Goal: Contribute content: Add original content to the website for others to see

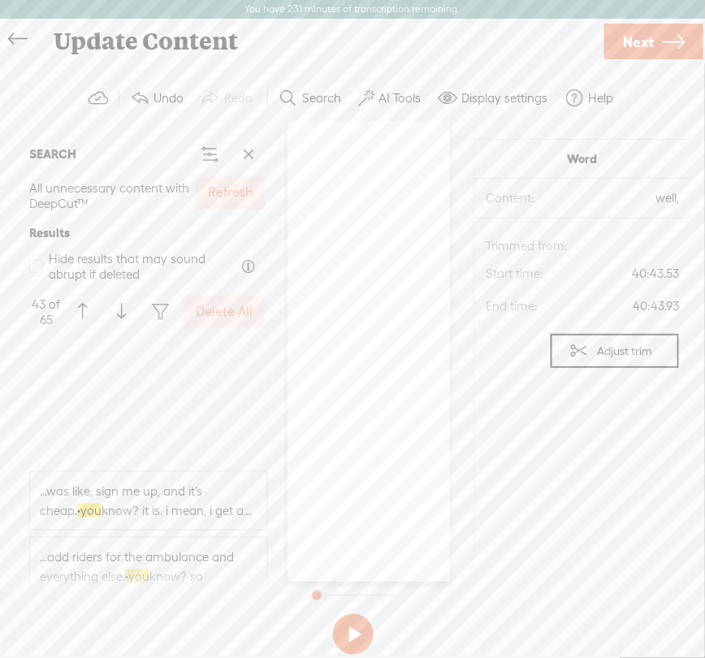
scroll to position [5413, 0]
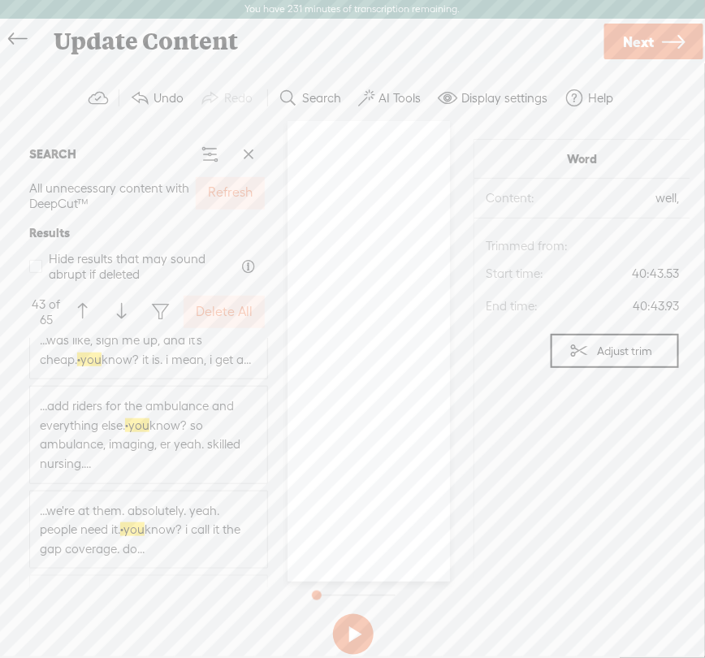
click at [344, 257] on div "[PERSON_NAME] · · [S] · · · · · welcome back to the insurance · business babes …" at bounding box center [369, 352] width 162 height 460
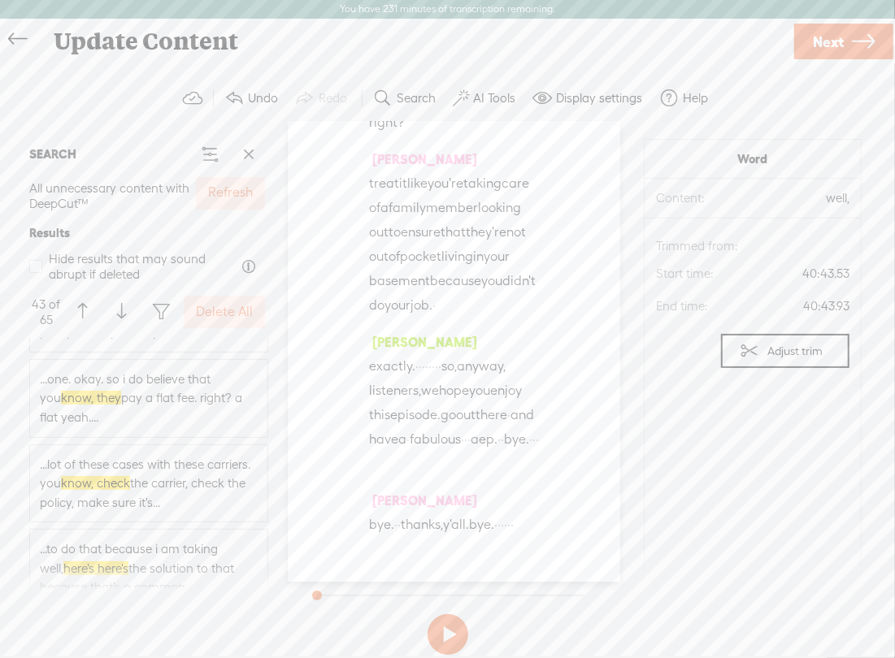
scroll to position [0, 0]
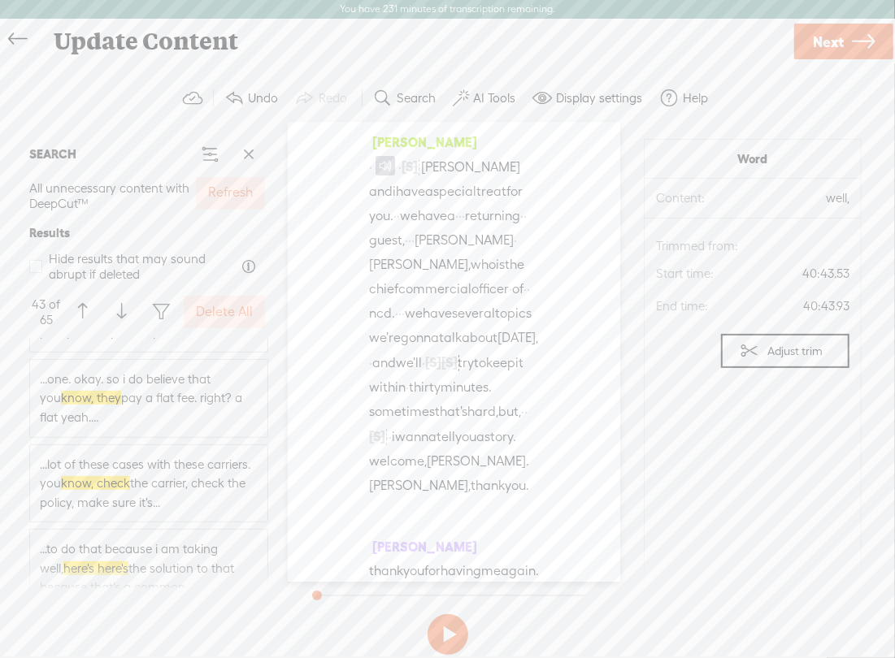
click at [436, 98] on button "Search" at bounding box center [406, 98] width 80 height 32
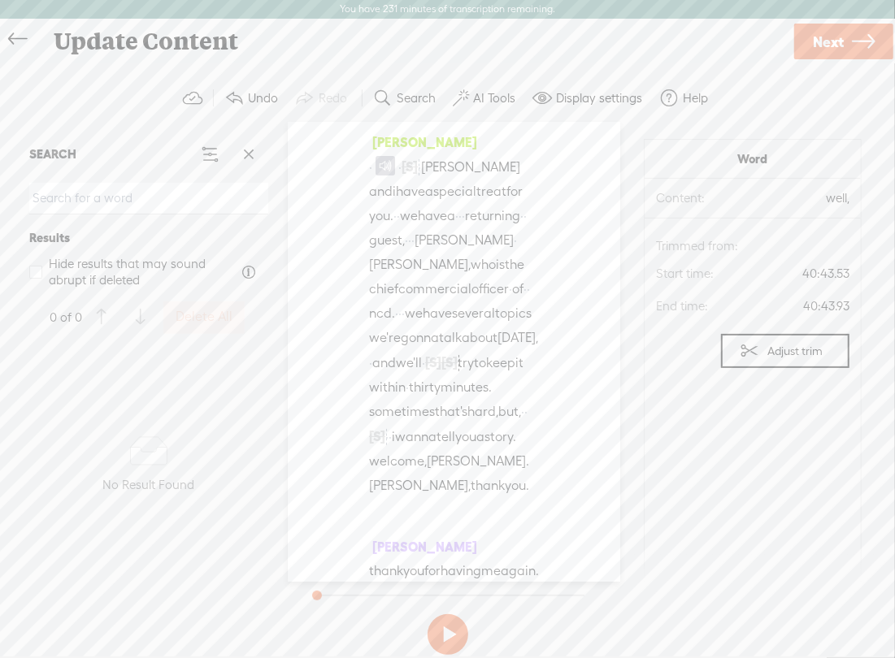
click at [59, 206] on input at bounding box center [148, 199] width 239 height 32
paste input "you know,"
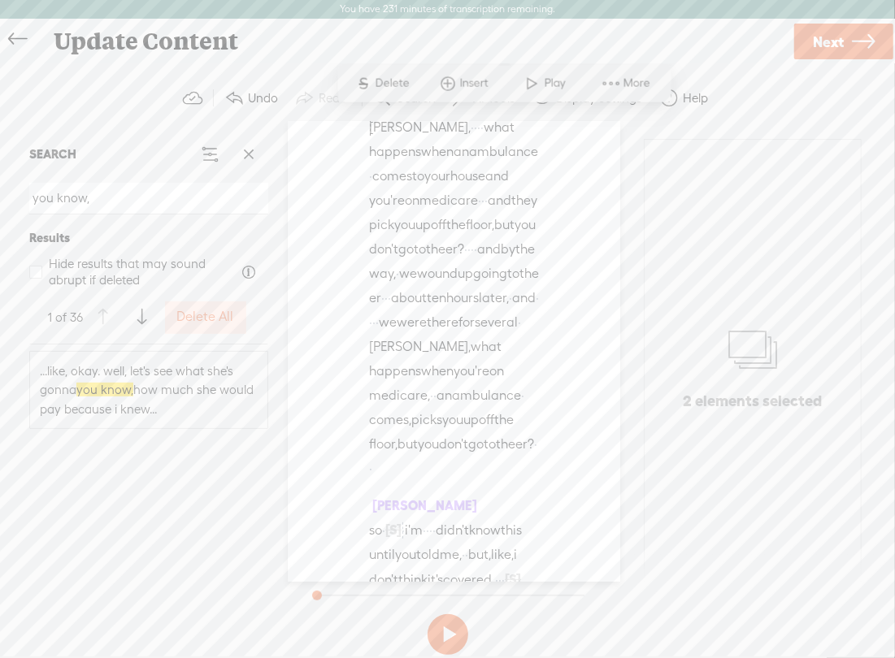
scroll to position [1624, 0]
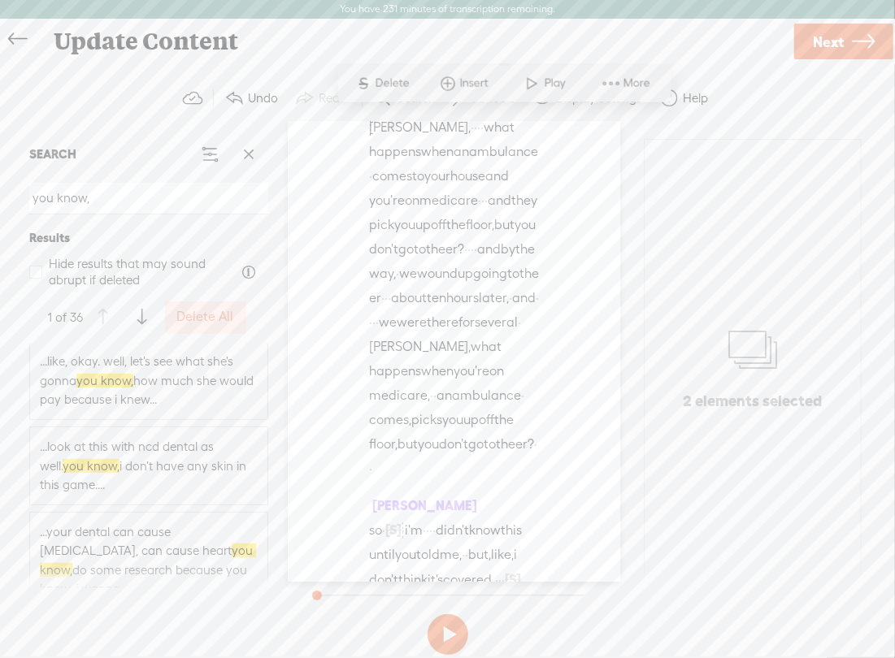
type input "you know,"
click at [193, 321] on label "Delete All" at bounding box center [205, 317] width 57 height 17
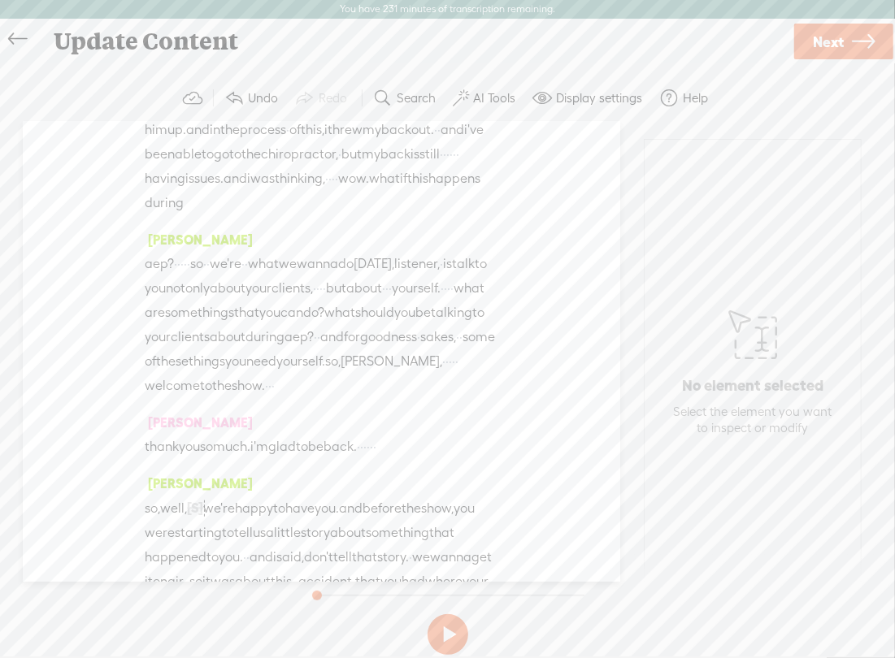
scroll to position [0, 0]
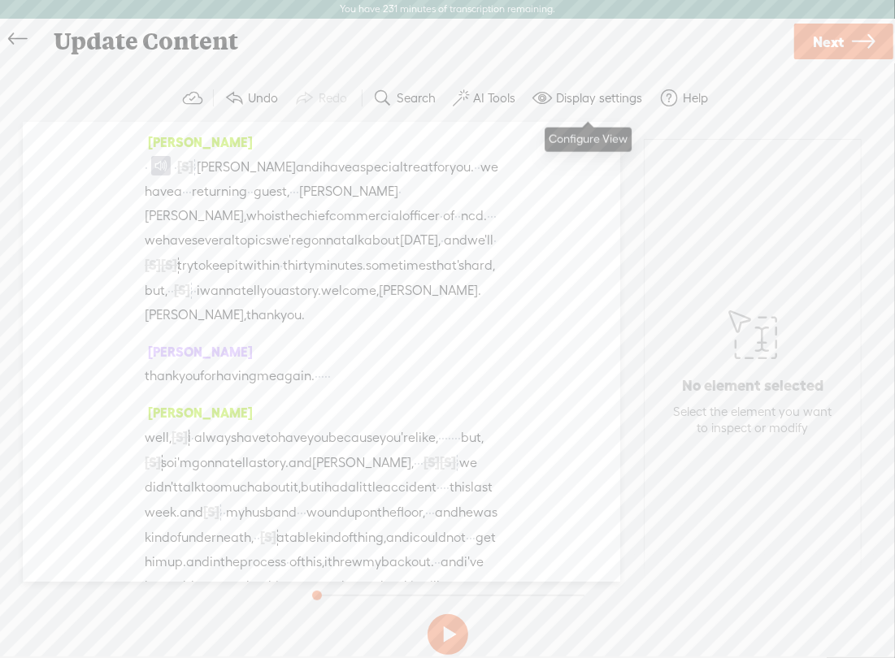
click at [418, 104] on label "Search" at bounding box center [415, 98] width 39 height 16
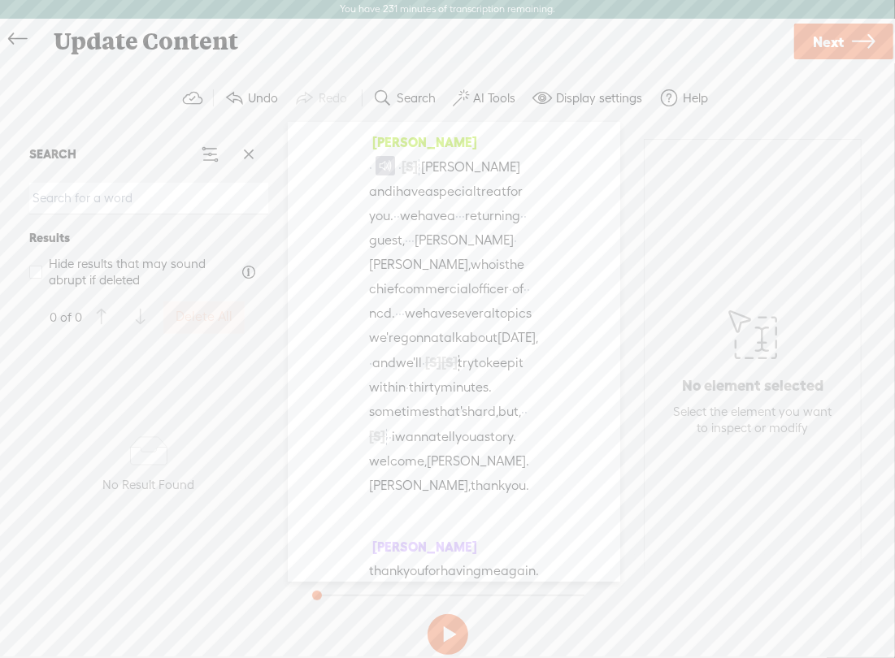
paste input "kind of"
drag, startPoint x: 112, startPoint y: 206, endPoint x: -1, endPoint y: 206, distance: 112.9
click at [0, 206] on html "You have 231 minutes of transcription remaining. Upgrade to increase your limit…" at bounding box center [447, 328] width 895 height 657
paste input "mhmm"
drag, startPoint x: 197, startPoint y: 195, endPoint x: -1, endPoint y: 187, distance: 198.4
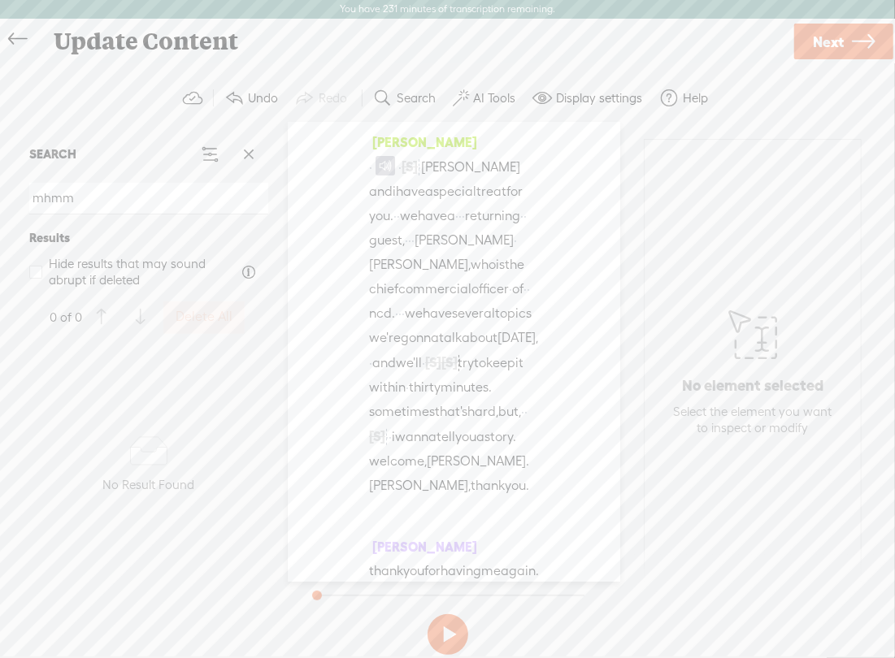
click at [0, 187] on html "You have 231 minutes of transcription remaining. Upgrade to increase your limit…" at bounding box center [447, 328] width 895 height 657
paste input "okay"
type input "okay"
click at [248, 151] on span at bounding box center [248, 154] width 24 height 24
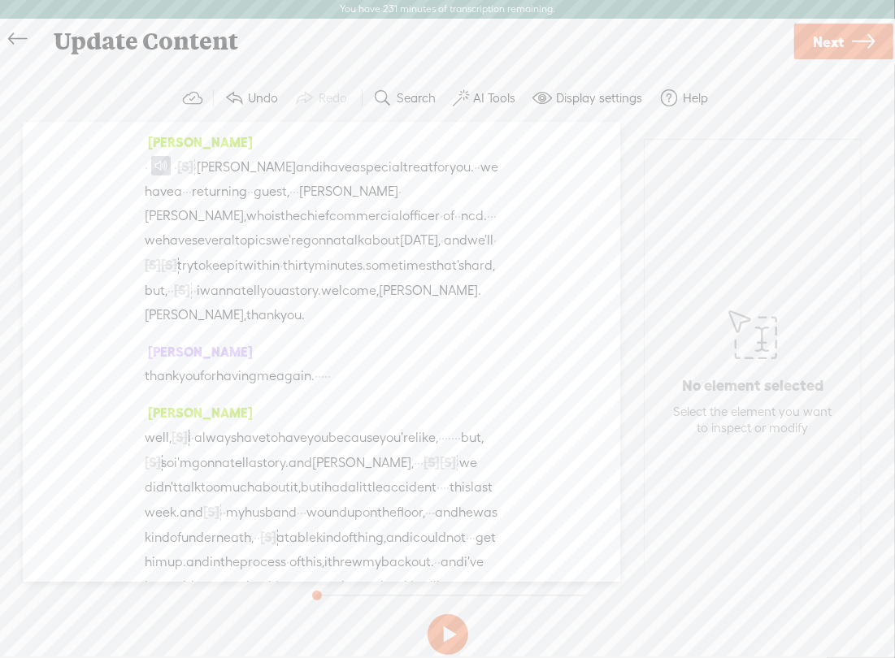
click at [392, 93] on button "Search" at bounding box center [406, 98] width 80 height 32
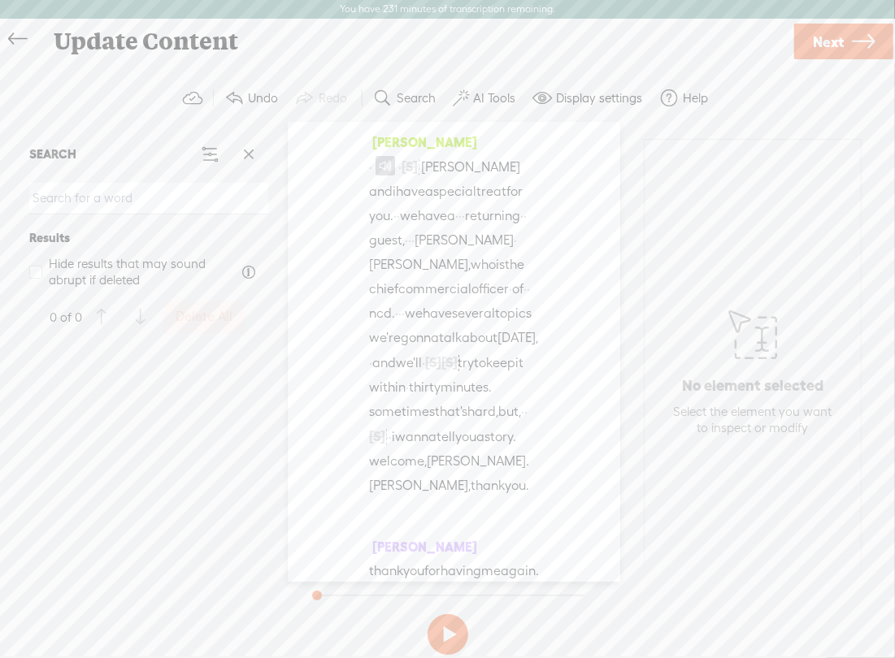
click at [144, 200] on input at bounding box center [148, 199] width 239 height 32
paste input "like,"
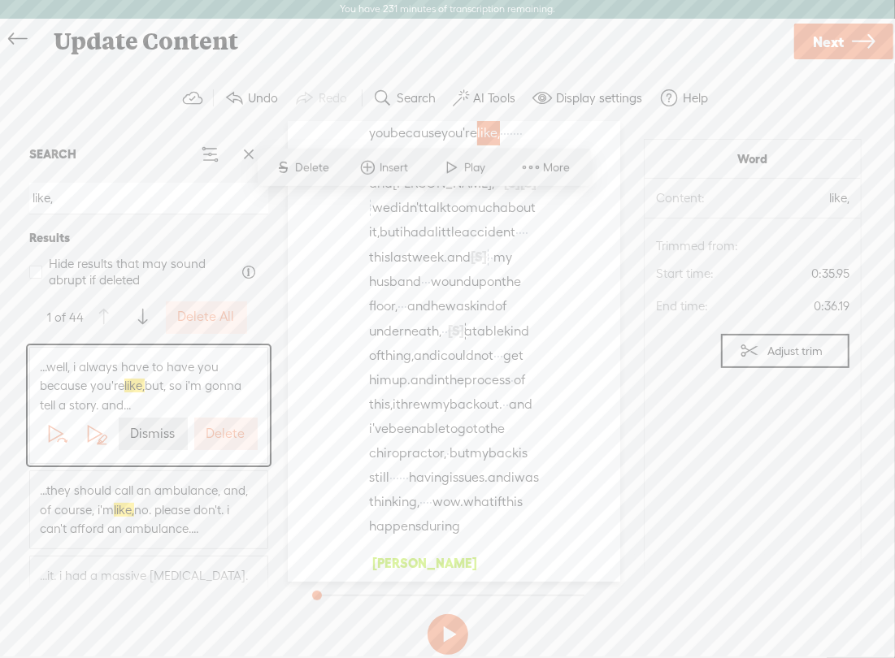
drag, startPoint x: 62, startPoint y: 198, endPoint x: -1, endPoint y: 188, distance: 63.3
click at [0, 188] on html "You have 231 minutes of transcription remaining. Upgrade to increase your limit…" at bounding box center [447, 328] width 895 height 657
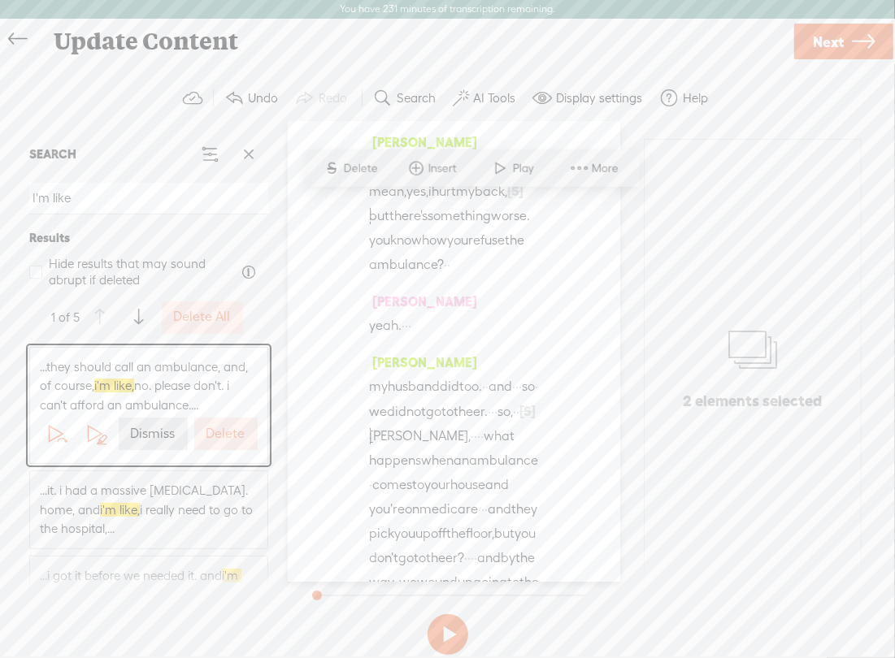
type input "I'm like"
click at [204, 318] on label "Delete All" at bounding box center [202, 317] width 57 height 17
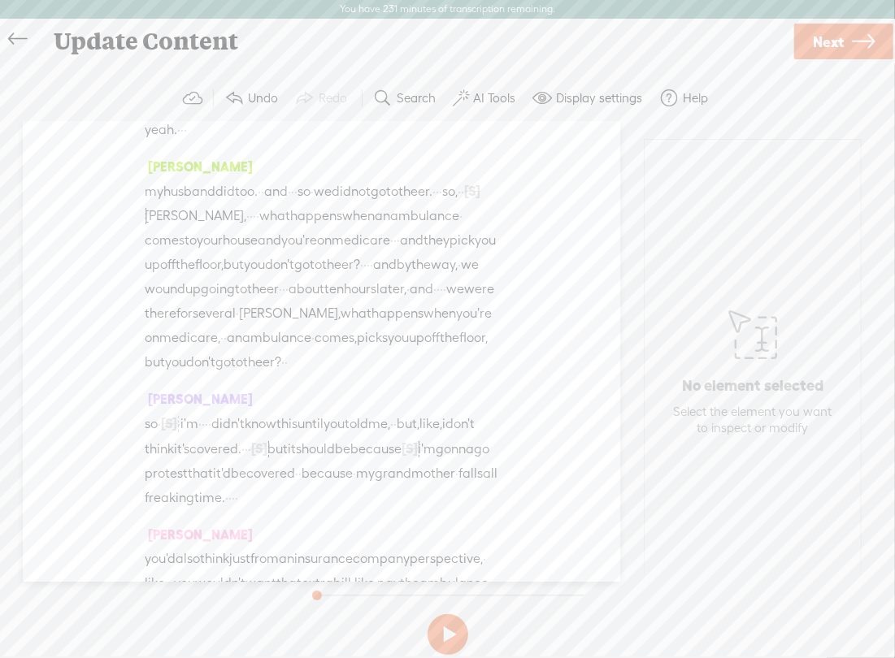
scroll to position [1601, 0]
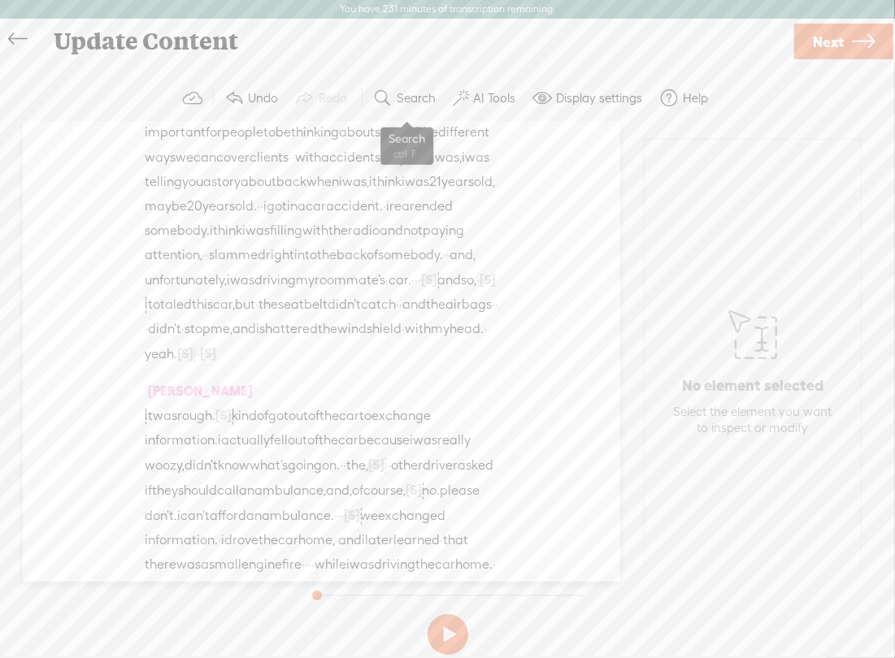
click at [422, 104] on label "Search" at bounding box center [415, 98] width 39 height 16
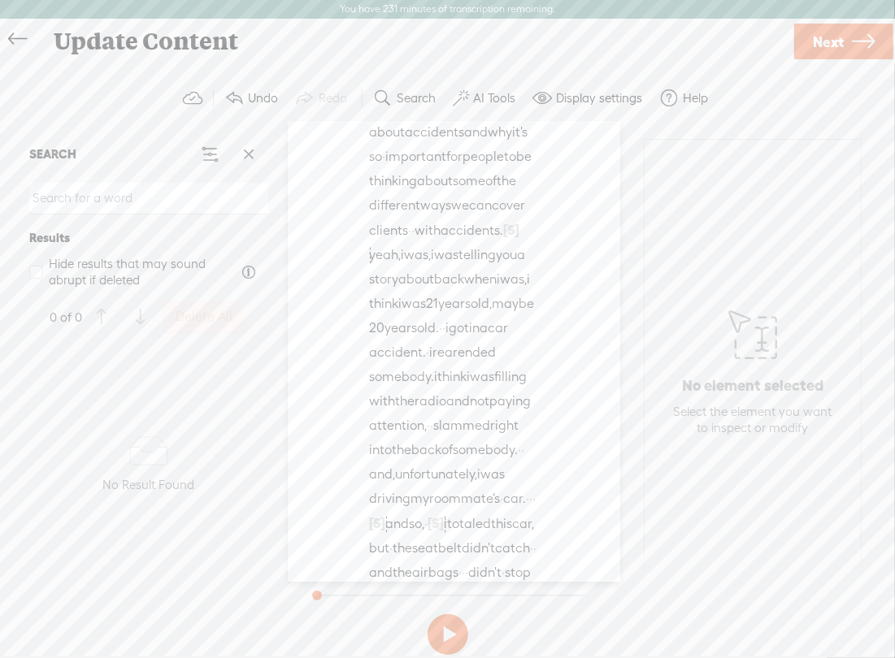
click at [68, 203] on input at bounding box center [148, 199] width 239 height 32
drag, startPoint x: 106, startPoint y: 198, endPoint x: -1, endPoint y: 194, distance: 106.5
click at [0, 194] on html "You have 231 minutes of transcription remaining. Upgrade to increase your limit…" at bounding box center [447, 328] width 895 height 657
paste input "I mean"
drag, startPoint x: 89, startPoint y: 194, endPoint x: -1, endPoint y: 209, distance: 91.4
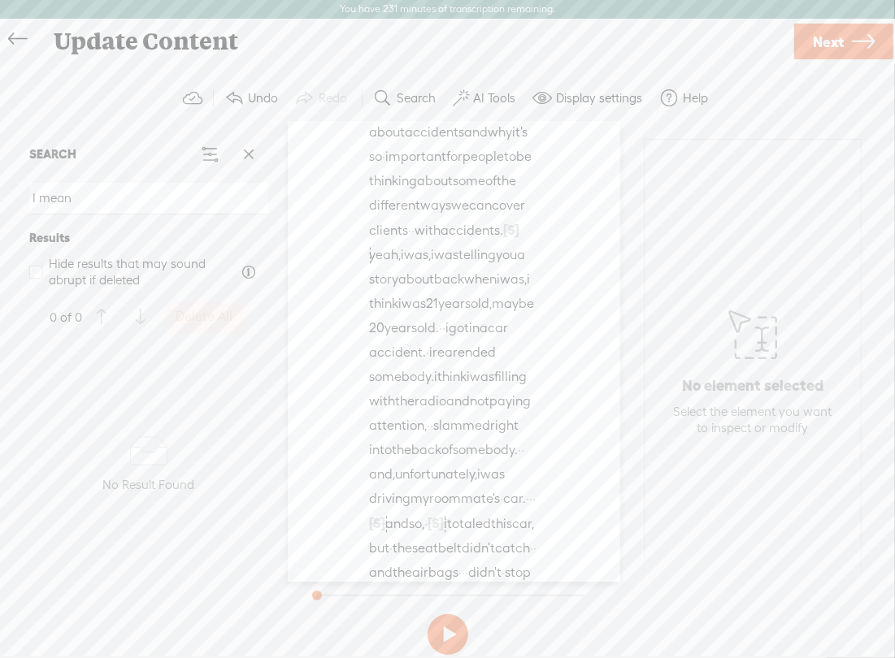
click at [0, 209] on html "You have 231 minutes of transcription remaining. Upgrade to increase your limit…" at bounding box center [447, 328] width 895 height 657
paste input "so"
type input "so"
click at [248, 151] on span at bounding box center [248, 154] width 24 height 24
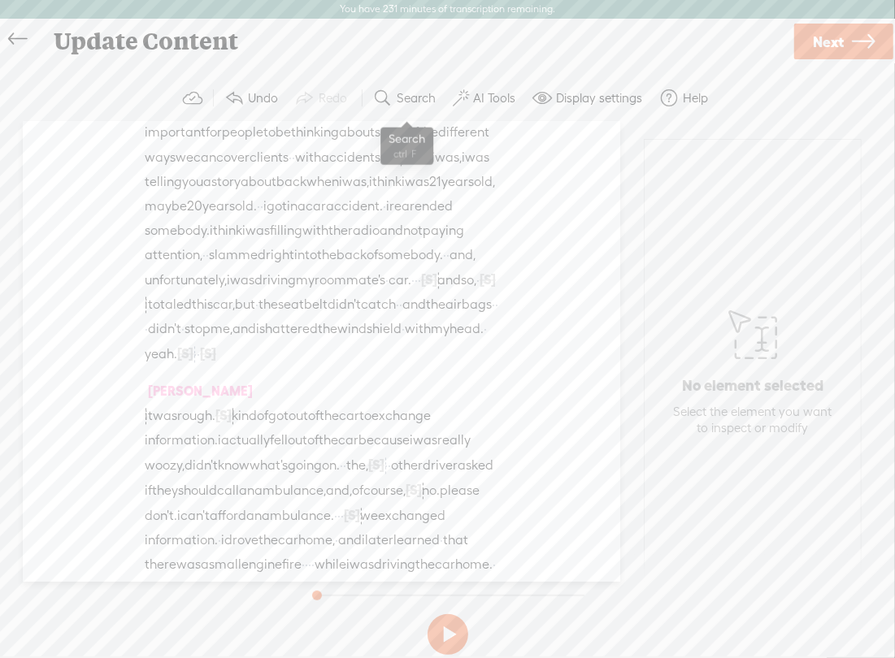
click at [405, 100] on label "Search" at bounding box center [415, 98] width 39 height 16
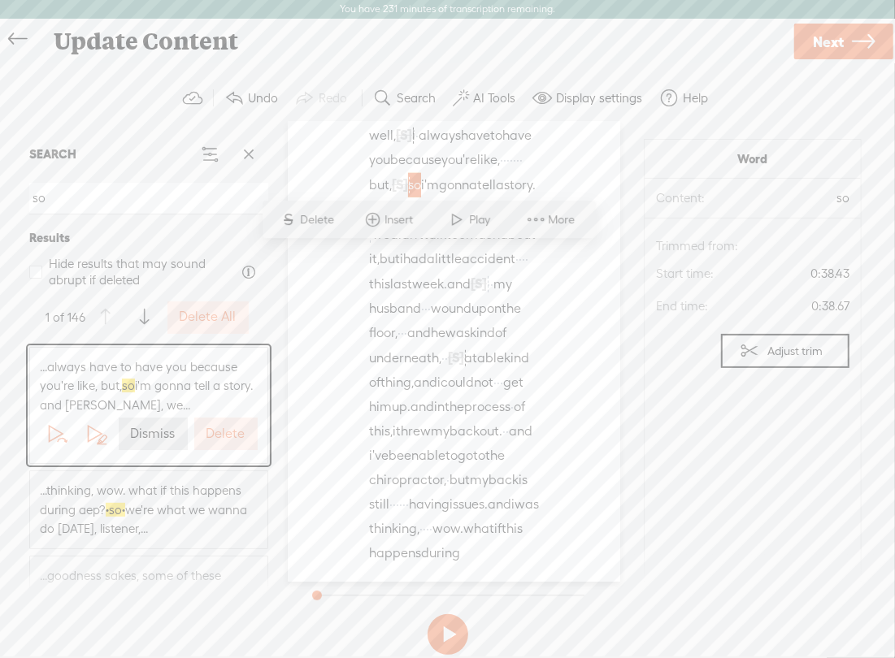
scroll to position [573, 0]
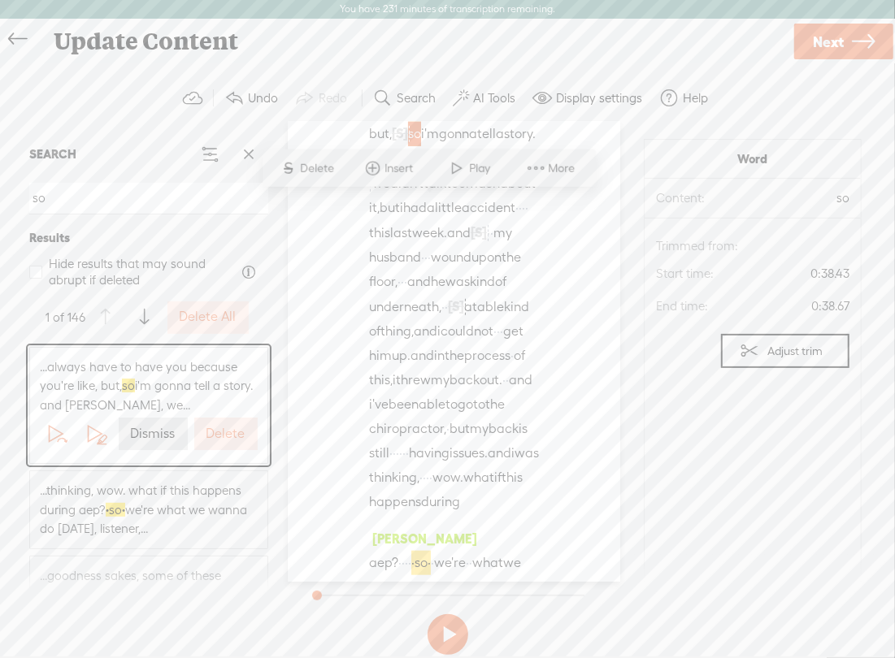
click at [0, 205] on html "You have 231 minutes of transcription remaining. Upgrade to increase your limit…" at bounding box center [447, 328] width 895 height 657
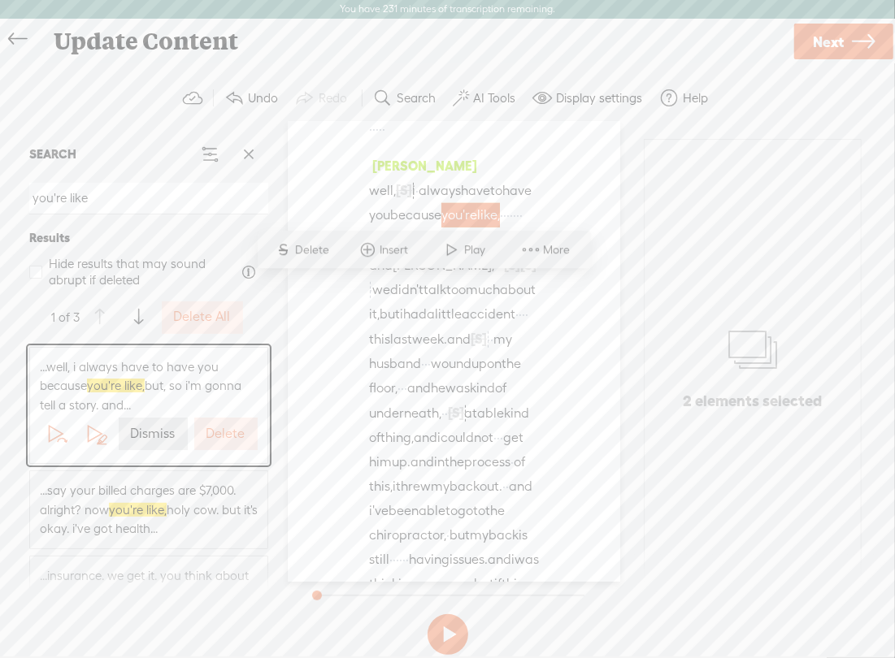
scroll to position [387, 0]
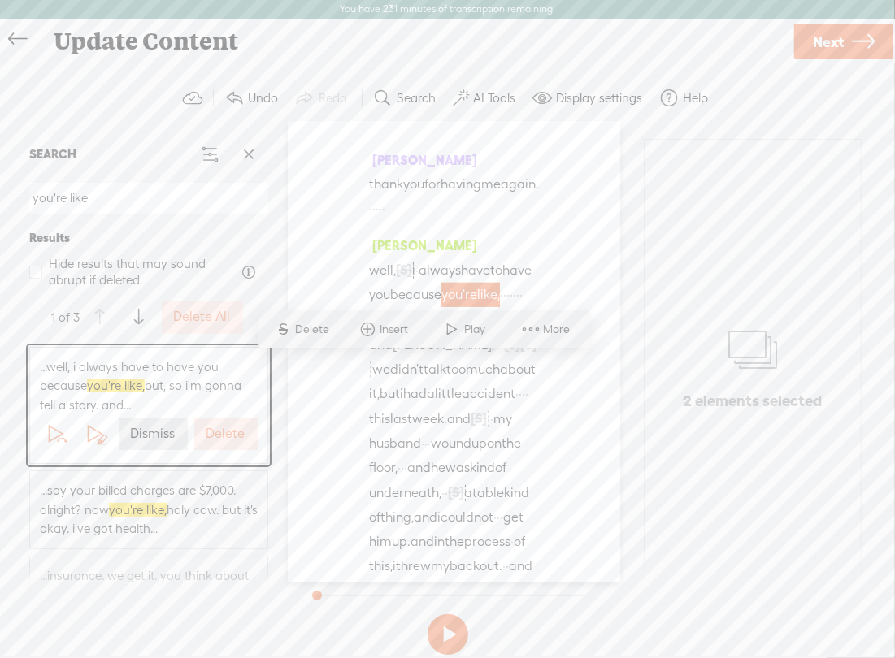
click at [468, 197] on span "having" at bounding box center [460, 184] width 41 height 24
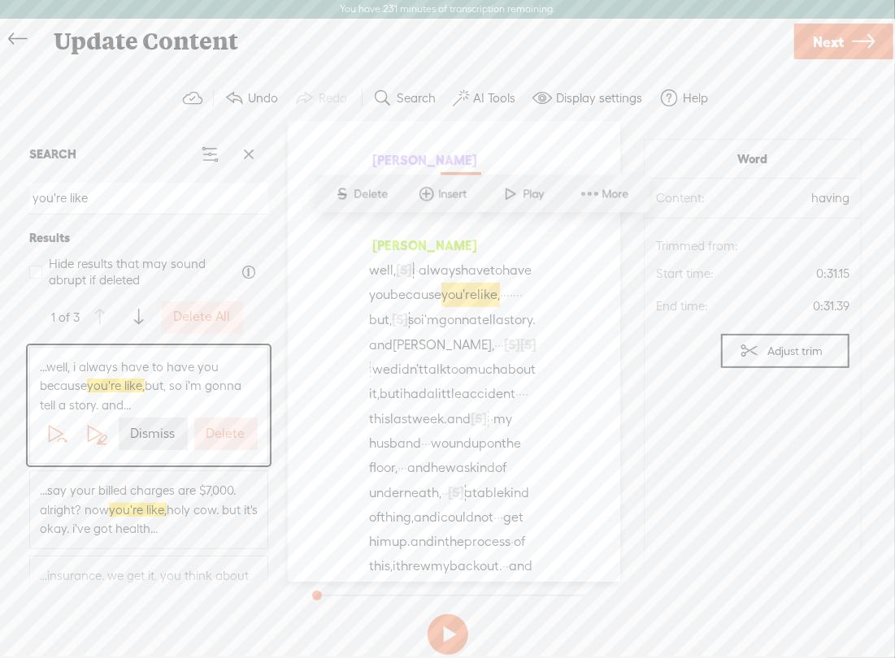
click at [207, 518] on span "...say your billed charges are $7,000. alright? now you're like, holy cow. but …" at bounding box center [149, 510] width 218 height 58
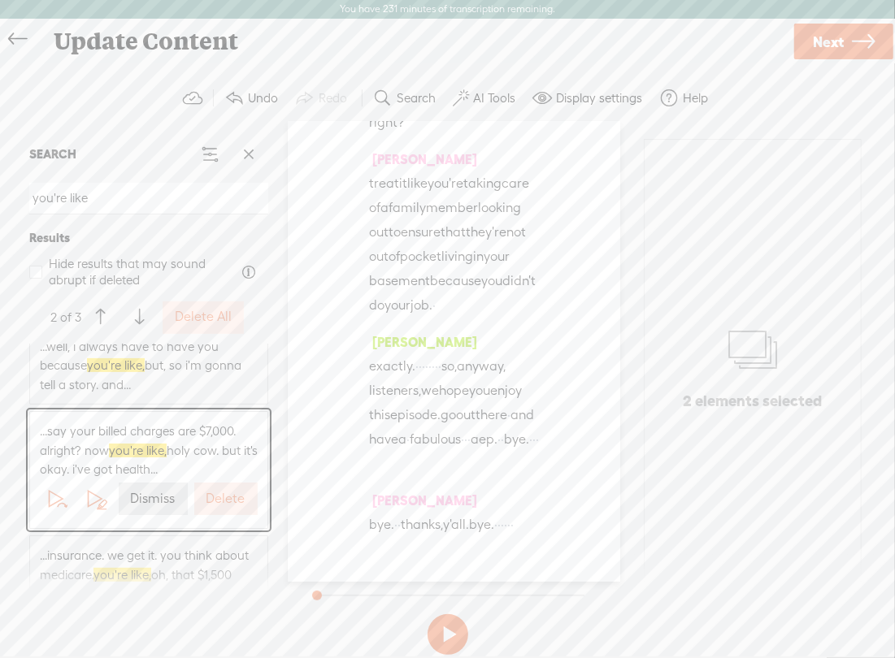
scroll to position [0, 0]
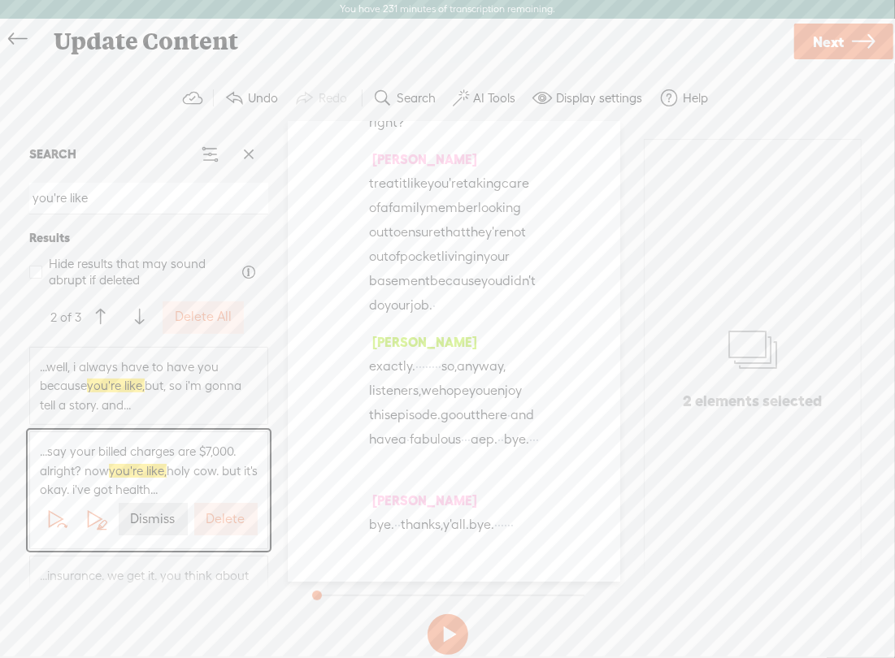
click at [193, 471] on span "...say your billed charges are $7,000. alright? now you're like, holy cow. but …" at bounding box center [149, 471] width 218 height 58
click at [201, 463] on span "...say your billed charges are $7,000. alright? now you're like, holy cow. but …" at bounding box center [149, 471] width 218 height 58
click at [197, 379] on span "...well, i always have to have you because you're like, but, so i'm gonna tell …" at bounding box center [149, 386] width 218 height 58
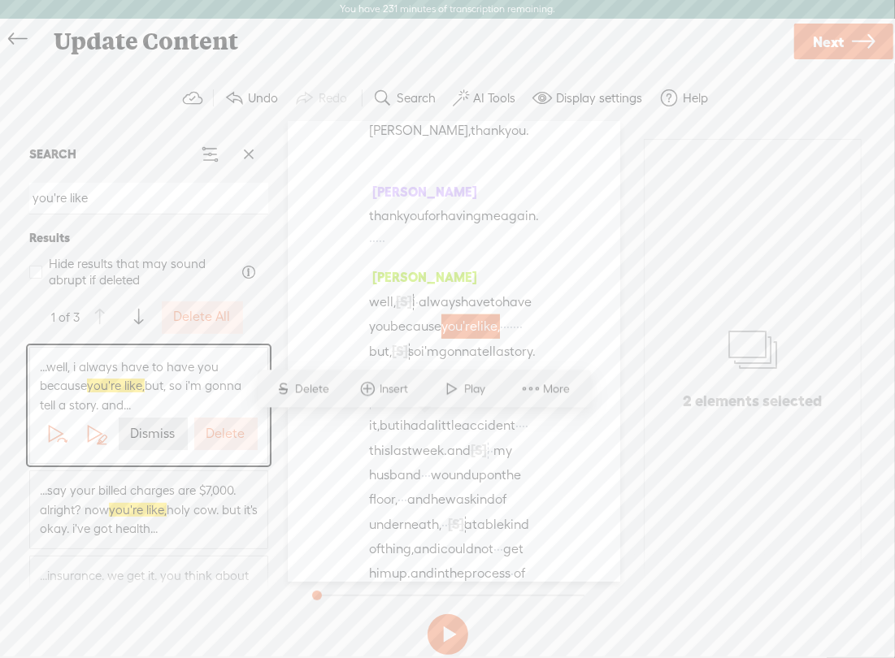
scroll to position [304, 0]
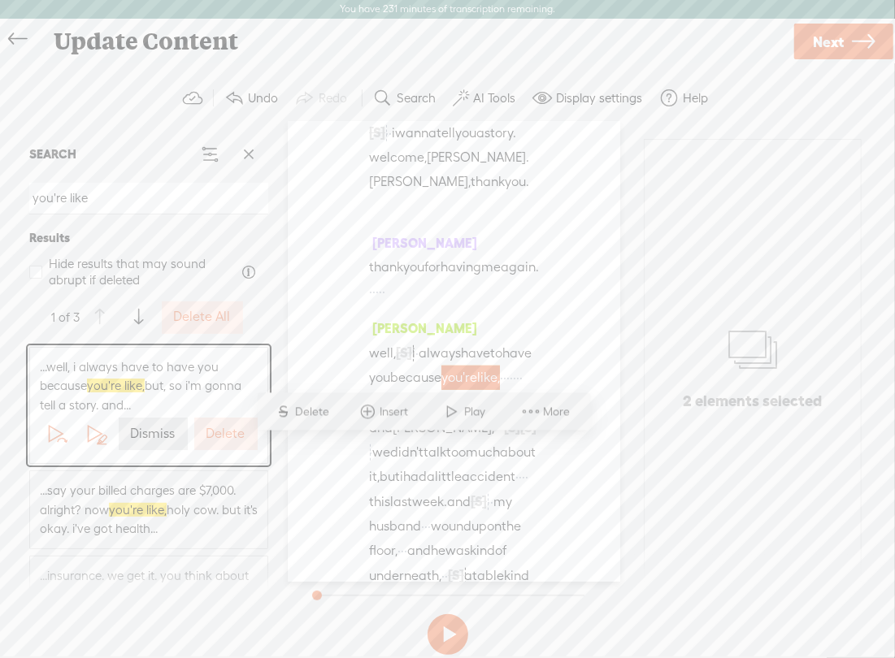
click at [193, 508] on span "...say your billed charges are $7,000. alright? now you're like, holy cow. but …" at bounding box center [149, 510] width 218 height 58
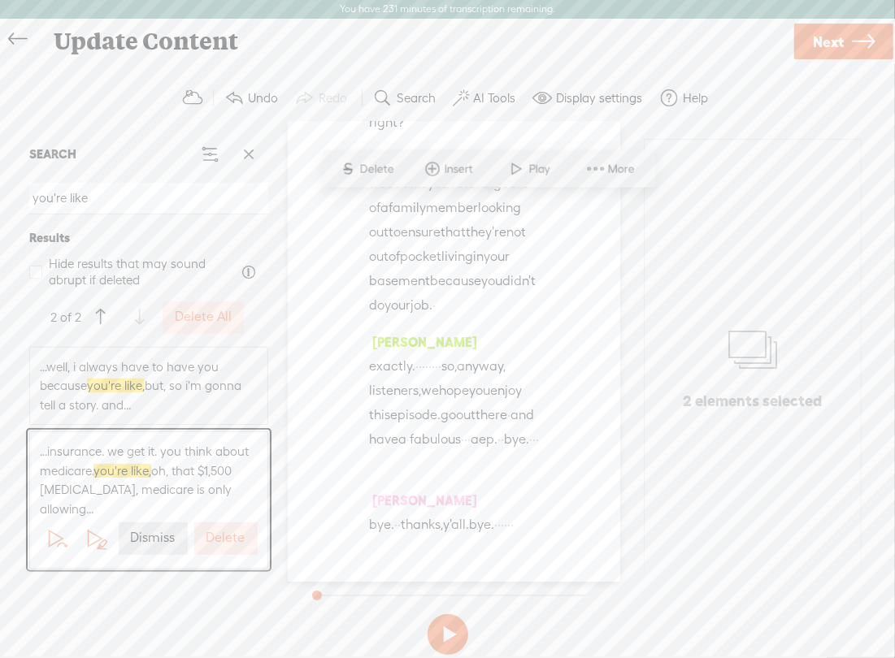
scroll to position [34832, 0]
click at [236, 465] on span "...insurance. we get it. you think about medicare. you're like, oh, that $1,500…" at bounding box center [149, 480] width 218 height 76
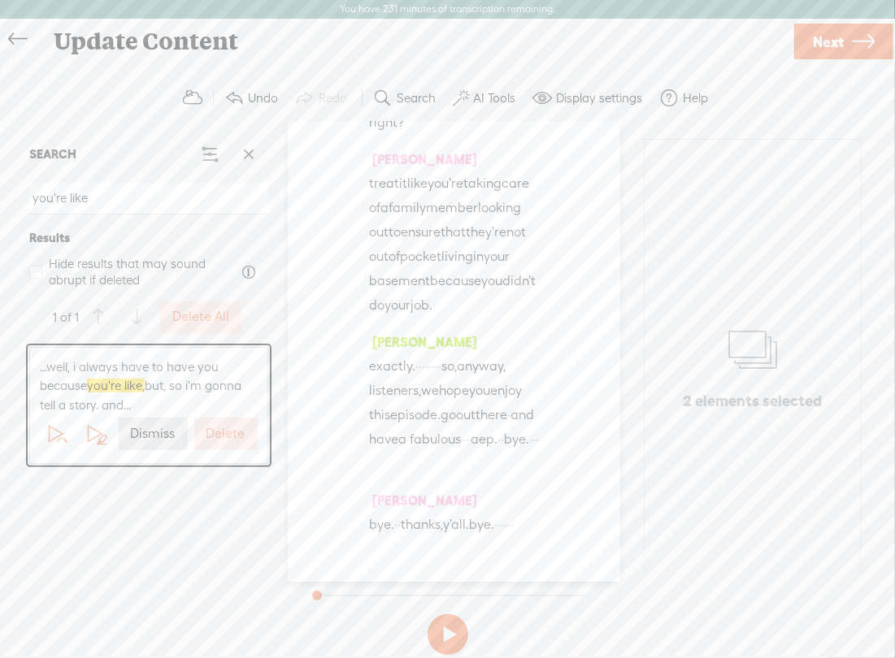
scroll to position [548, 0]
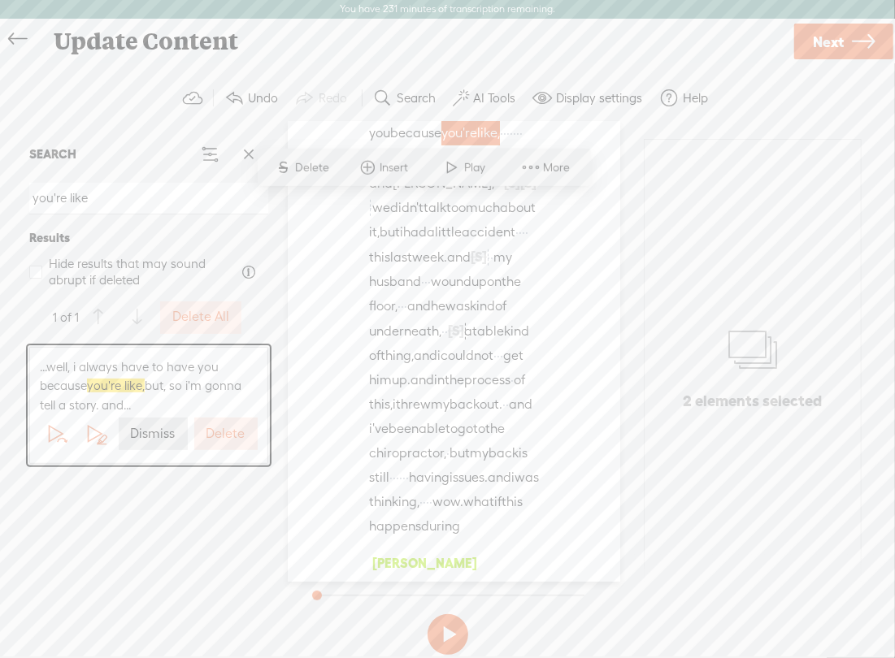
drag, startPoint x: 97, startPoint y: 197, endPoint x: -1, endPoint y: 201, distance: 98.4
click at [0, 201] on html "You have 231 minutes of transcription remaining. Upgrade to increase your limit…" at bounding box center [447, 328] width 895 height 657
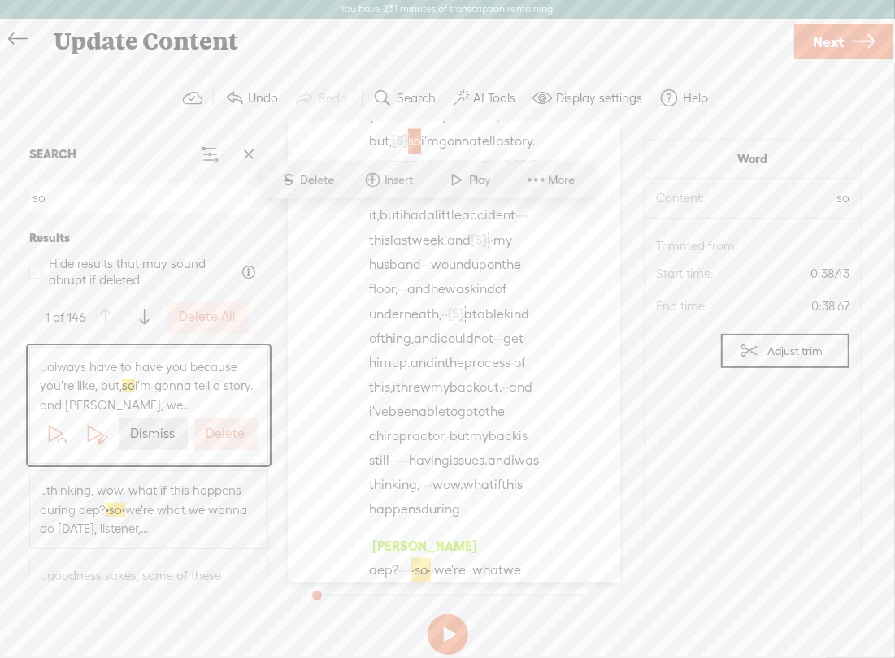
scroll to position [573, 0]
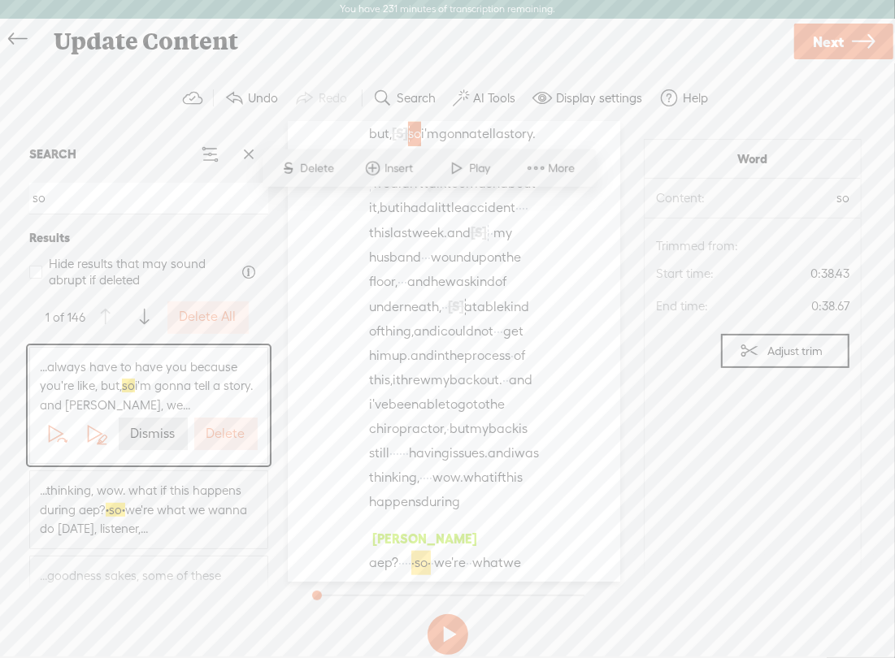
type input "so"
click at [171, 500] on span "...thinking, wow. what if this happens during aep? · so · we're what we wanna d…" at bounding box center [149, 510] width 218 height 58
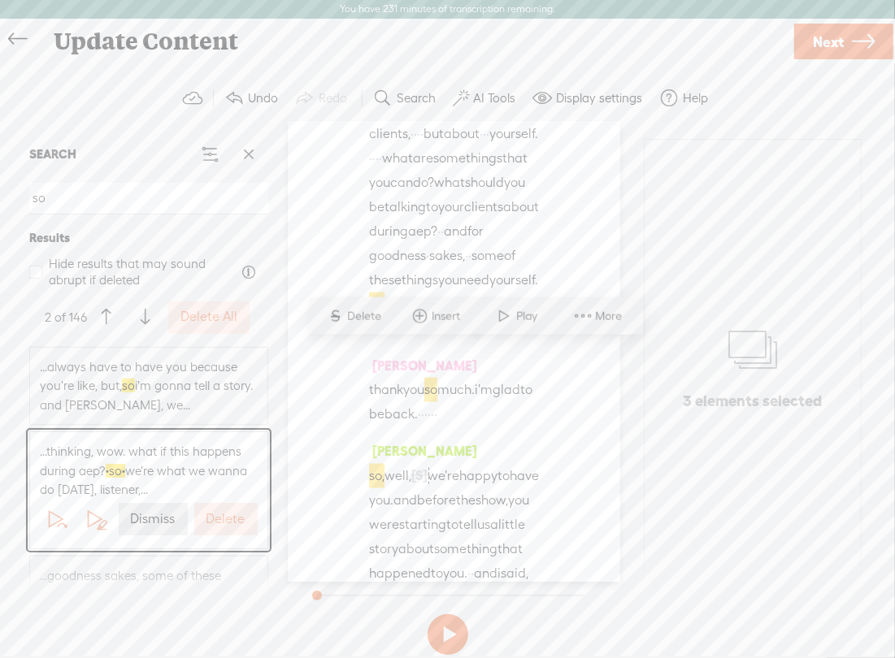
scroll to position [1012, 0]
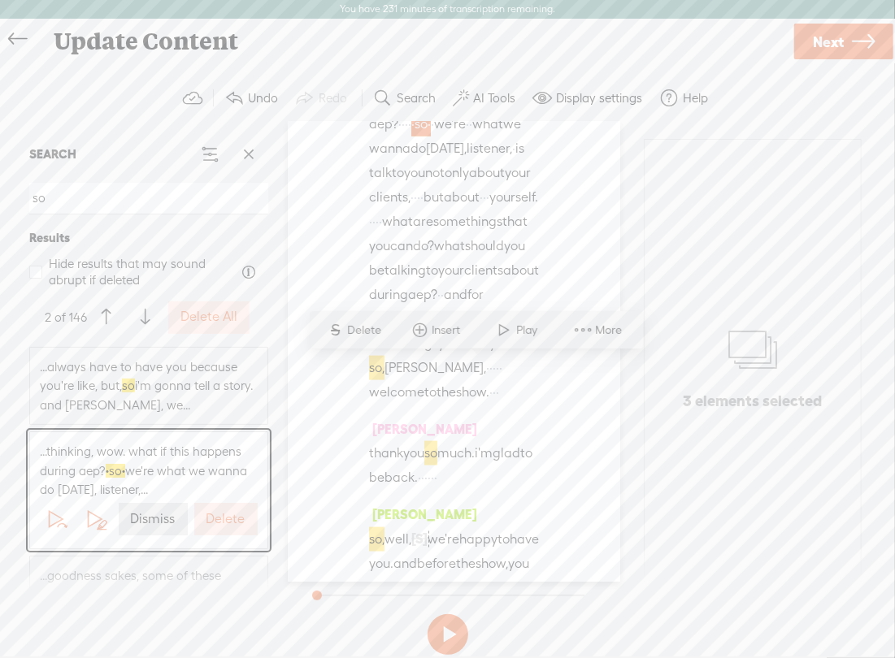
click at [551, 269] on div "[PERSON_NAME] · · [S] · · · · · welcome back to the insurance · business babes …" at bounding box center [454, 352] width 332 height 460
drag, startPoint x: 407, startPoint y: 367, endPoint x: 418, endPoint y: 395, distance: 29.9
click at [418, 395] on div "aep? · · · · · so · · we're · · what we wanna do [DATE], listener, · is talk to…" at bounding box center [454, 258] width 170 height 292
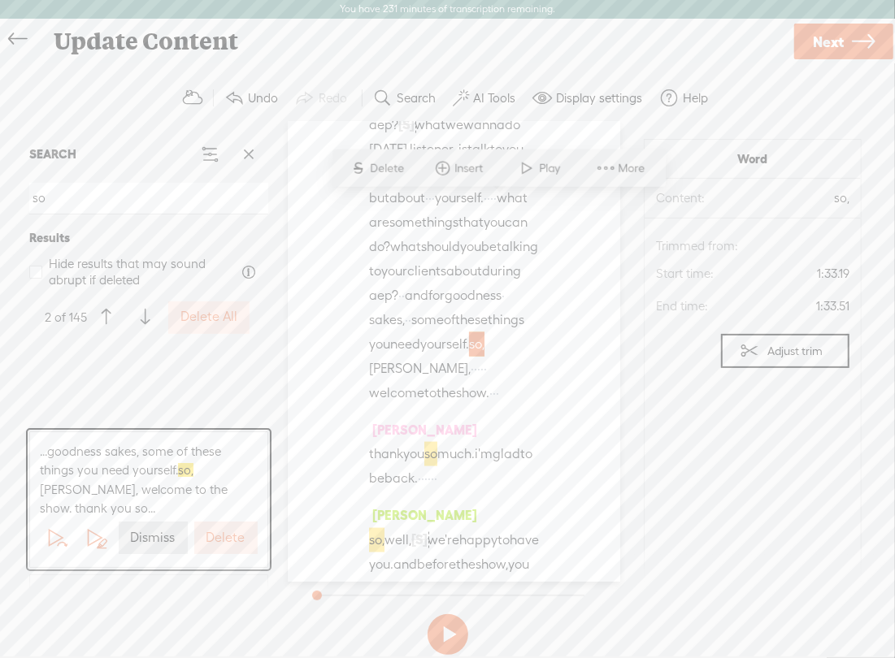
scroll to position [1491, 0]
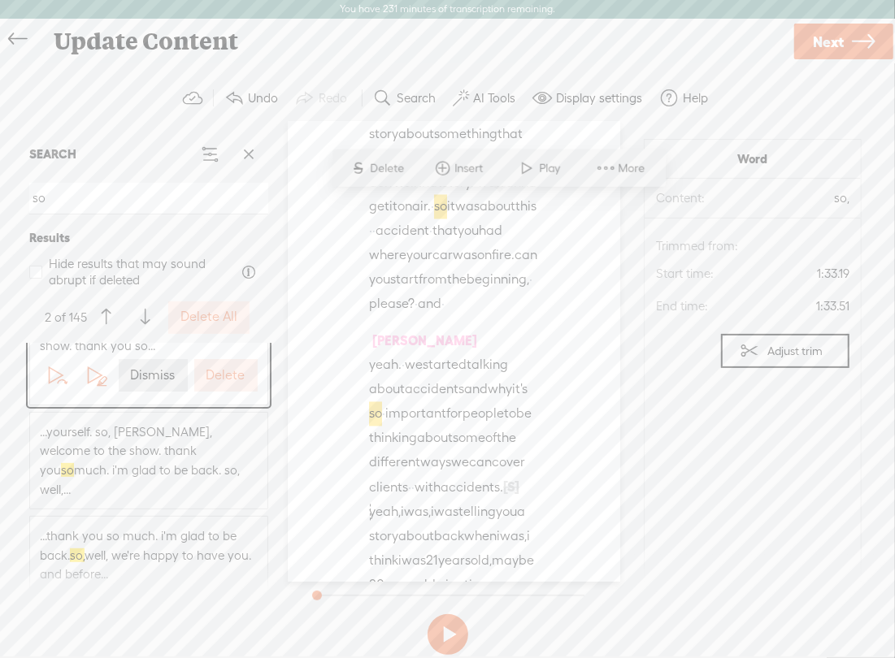
click at [152, 542] on span "...thank you so much. i'm glad to be back. so, well, we're happy to have you. a…" at bounding box center [149, 555] width 218 height 58
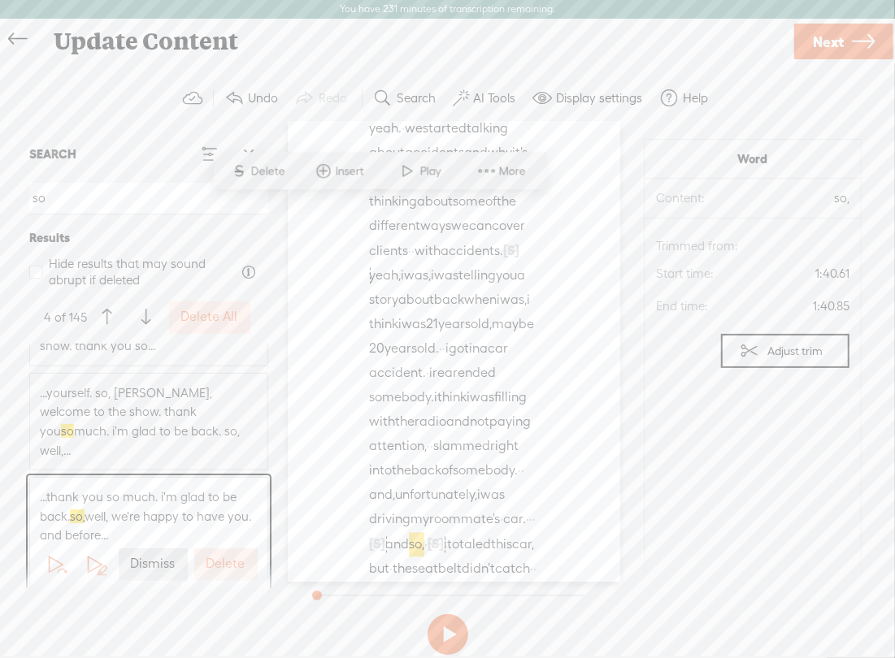
scroll to position [1736, 0]
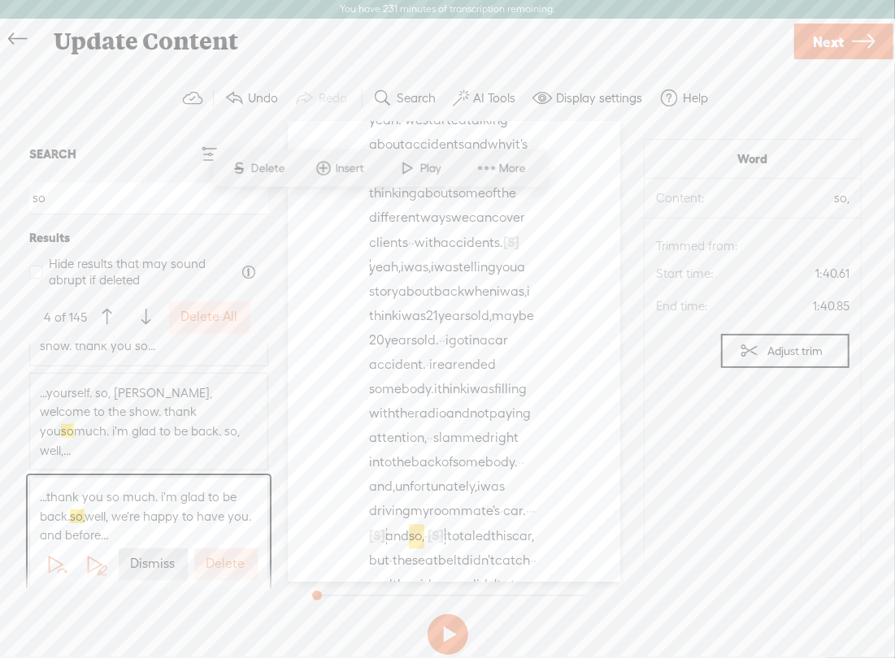
drag, startPoint x: 419, startPoint y: 202, endPoint x: 370, endPoint y: 208, distance: 49.1
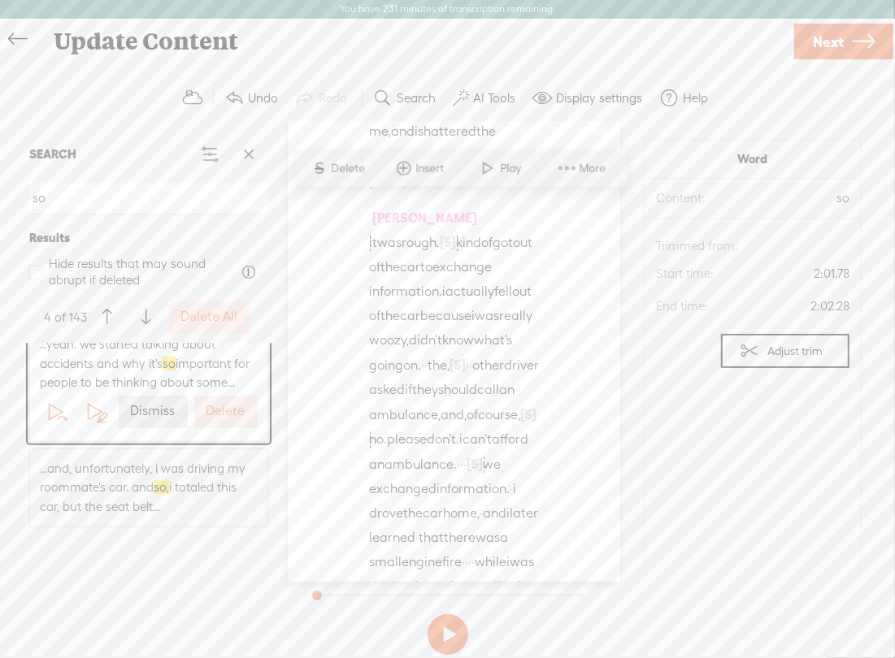
scroll to position [325, 0]
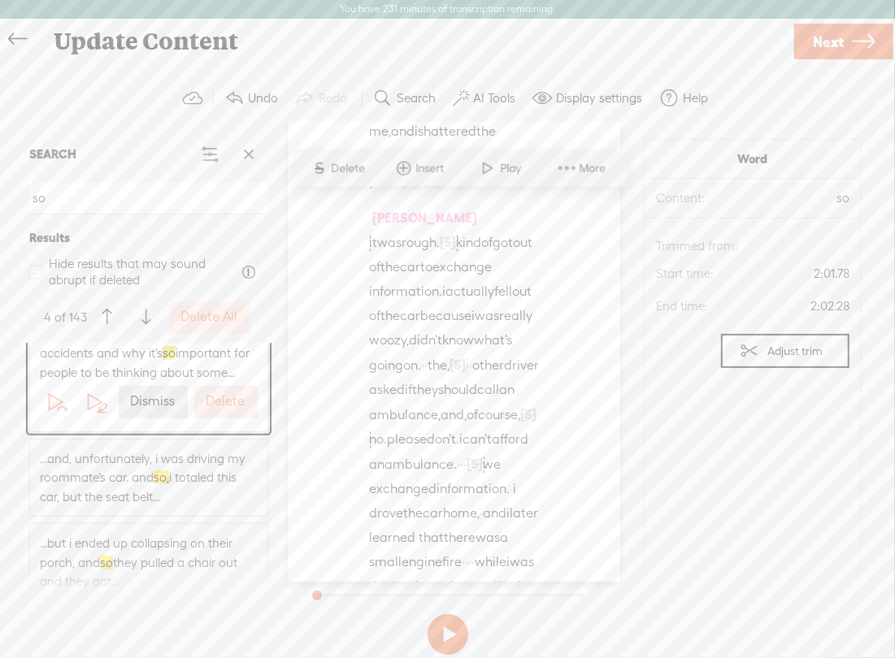
click at [214, 485] on span "...and, unfortunately, i was driving my roommate's car. and so, i totaled this …" at bounding box center [149, 478] width 218 height 58
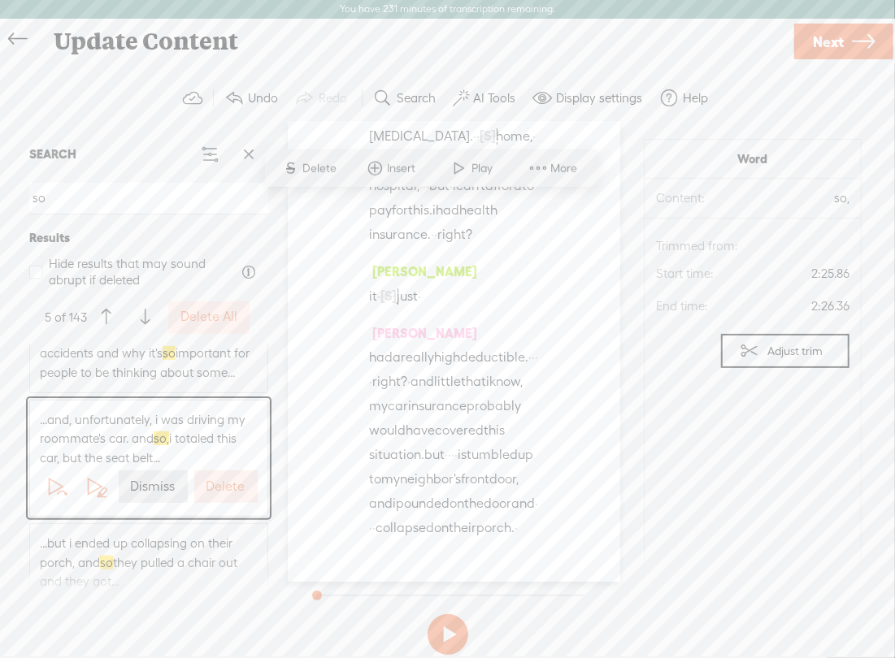
scroll to position [2751, 0]
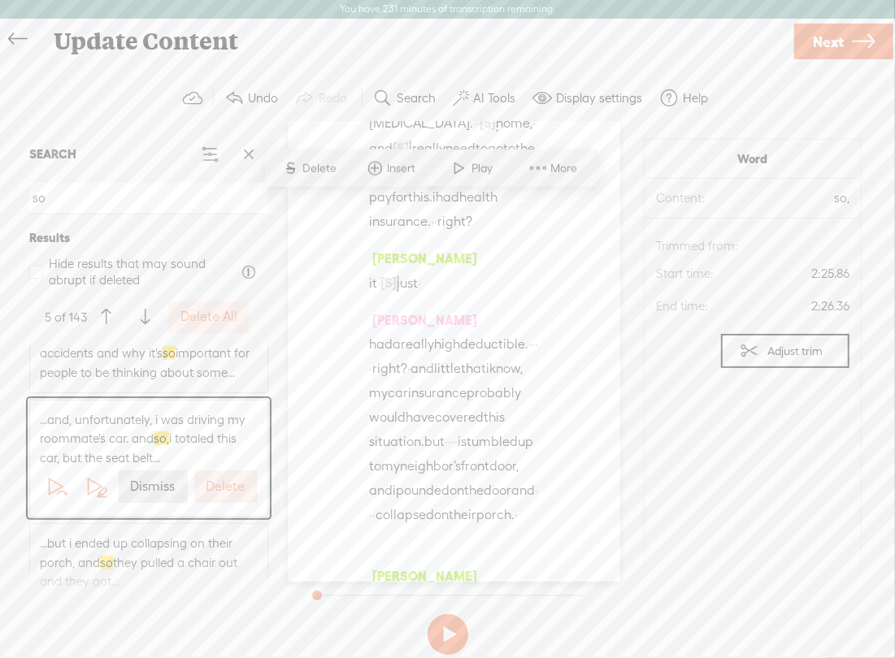
drag, startPoint x: 390, startPoint y: 205, endPoint x: 446, endPoint y: 207, distance: 56.1
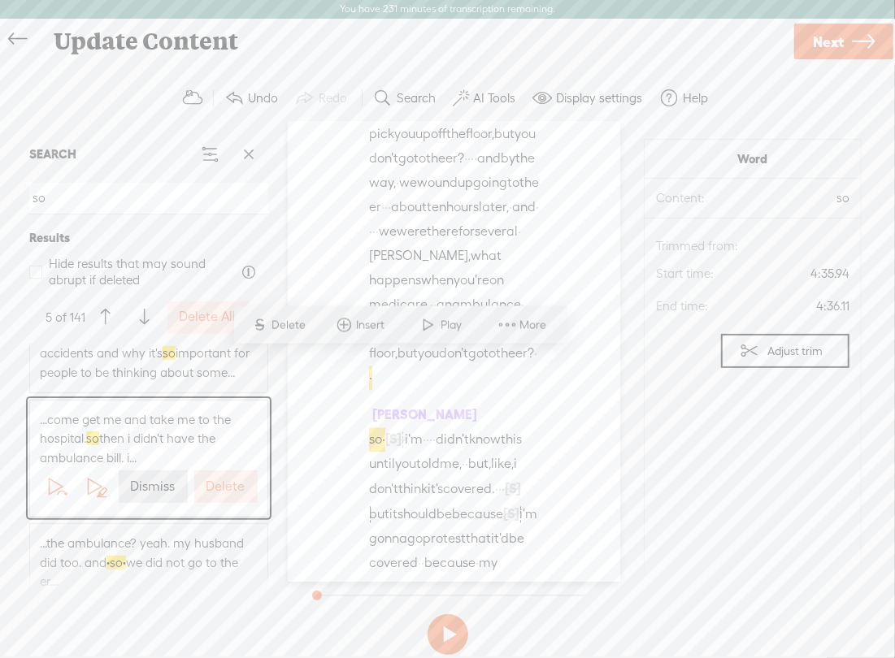
scroll to position [5716, 0]
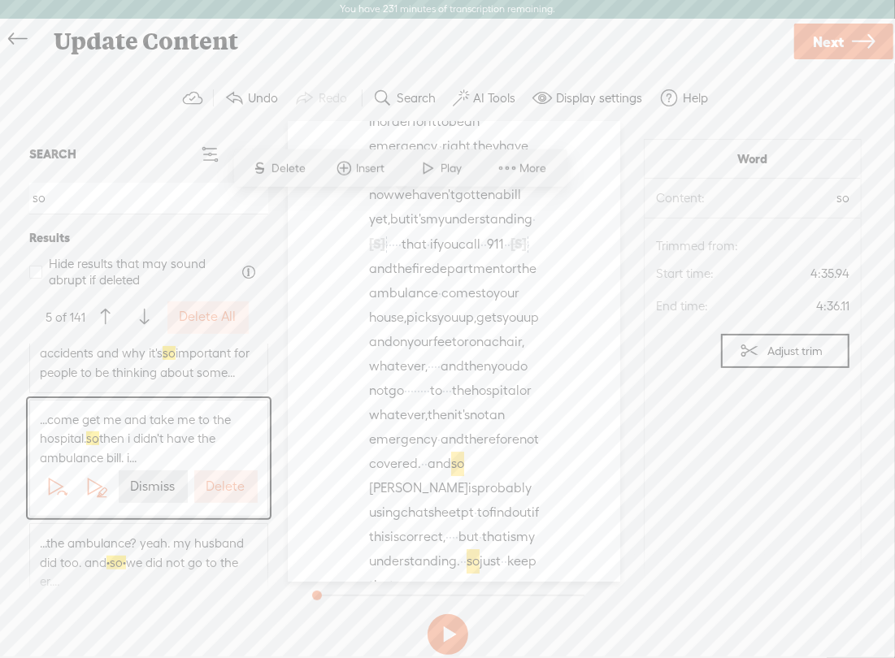
click at [193, 548] on span "...the ambulance? yeah. my husband did too. and · so · we did not go to the er.…" at bounding box center [149, 563] width 218 height 58
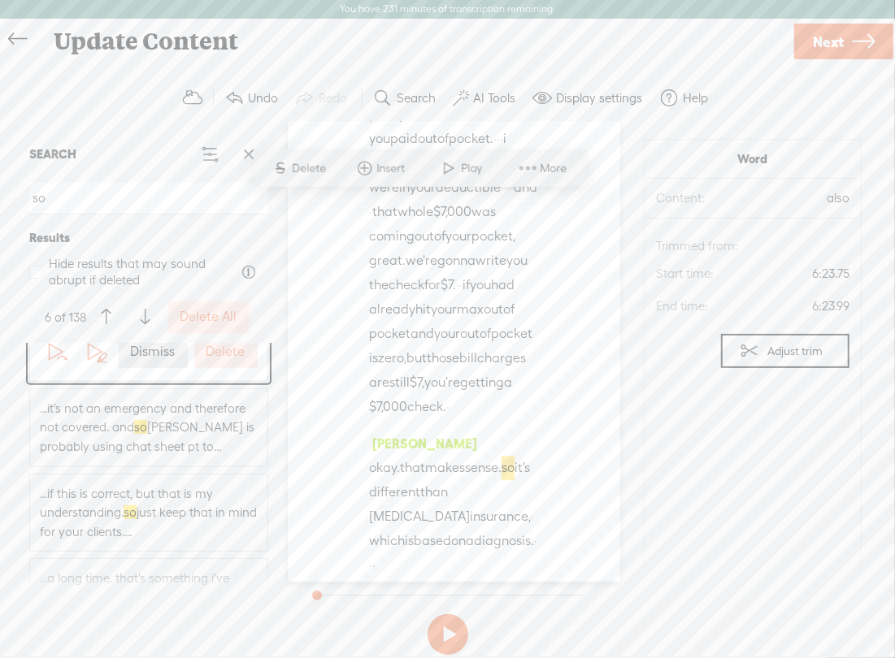
scroll to position [569, 0]
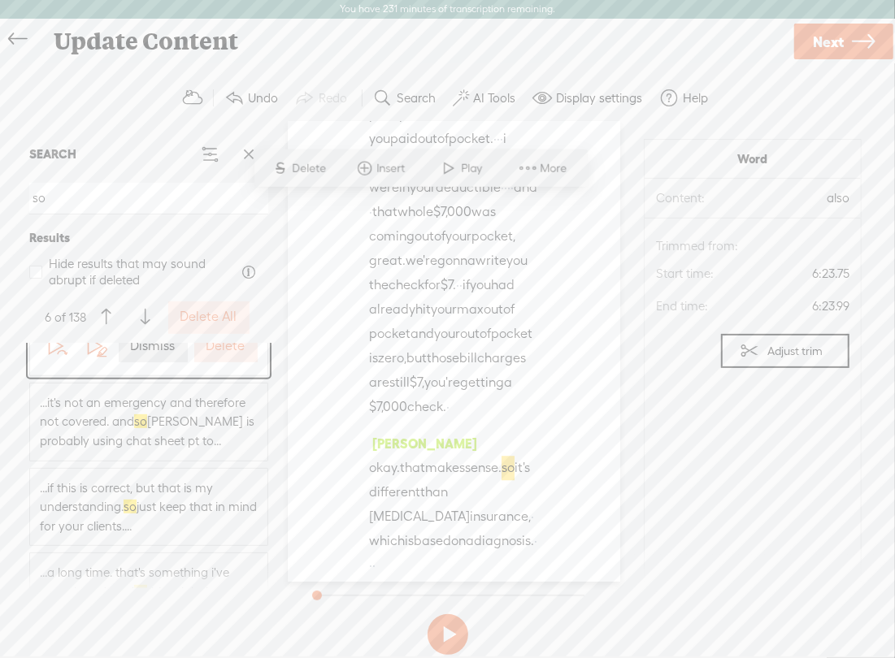
click at [89, 209] on input "so" at bounding box center [148, 199] width 239 height 32
click at [206, 422] on span "...it's not an emergency and therefore not covered. and so [PERSON_NAME] is pro…" at bounding box center [149, 422] width 218 height 58
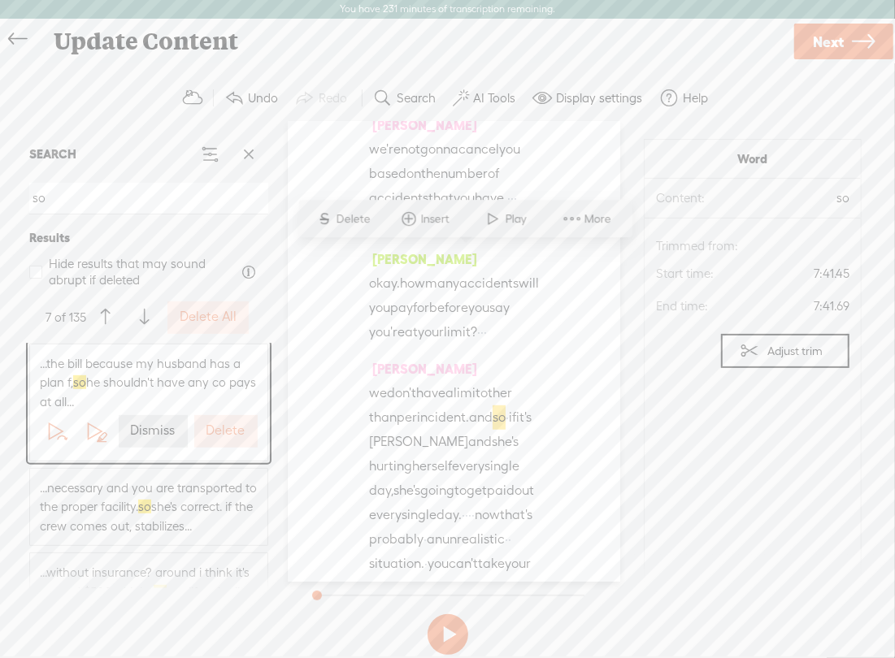
scroll to position [10126, 0]
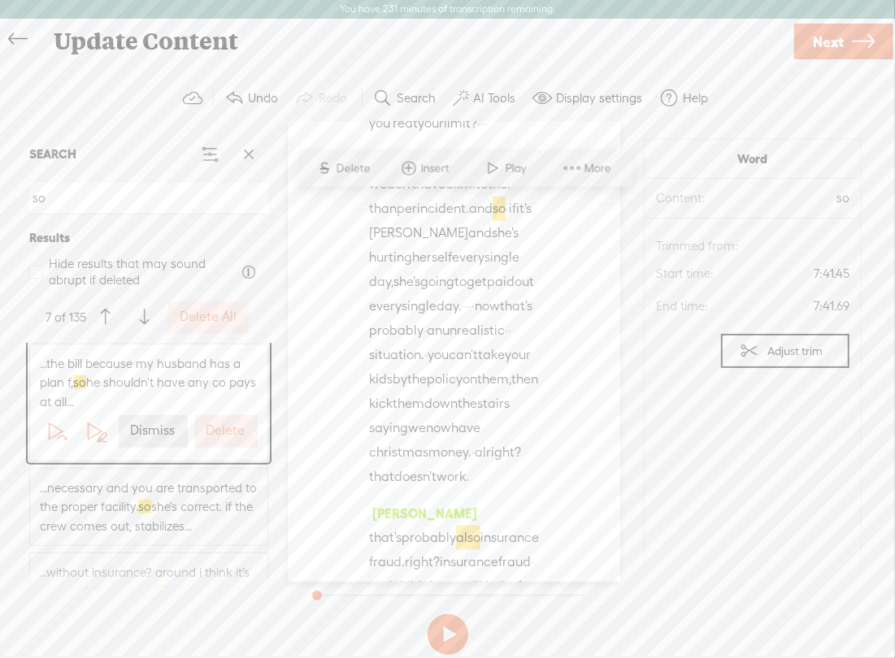
click at [123, 509] on span "...necessary and you are transported to the proper facility. so she's correct. …" at bounding box center [149, 508] width 218 height 58
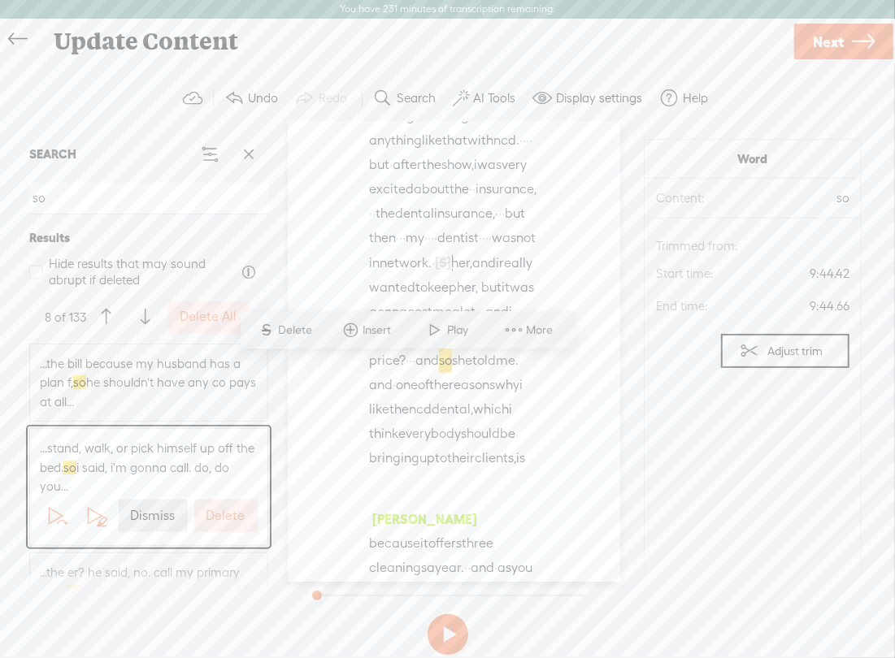
scroll to position [12694, 0]
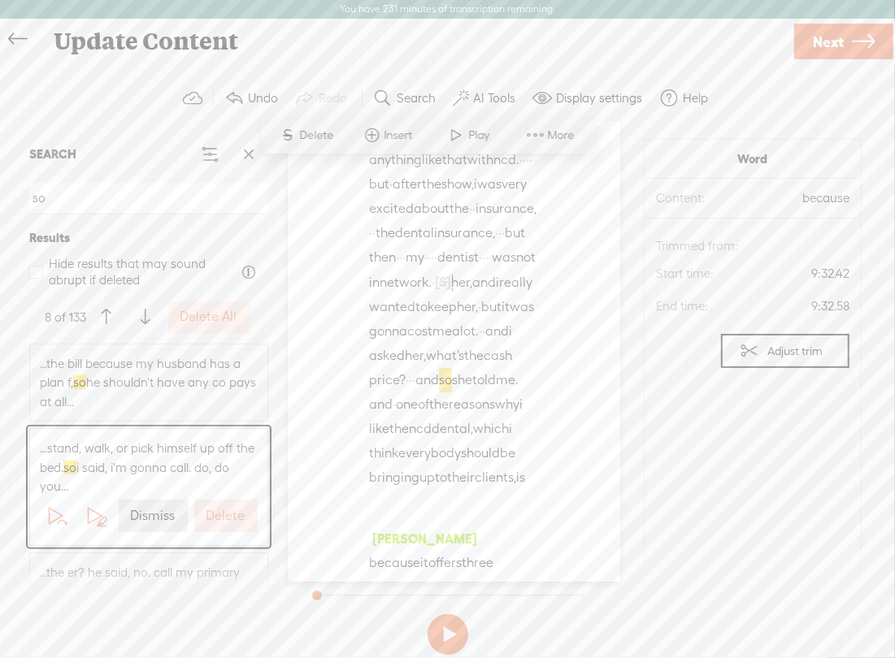
drag, startPoint x: 458, startPoint y: 368, endPoint x: 492, endPoint y: 395, distance: 43.4
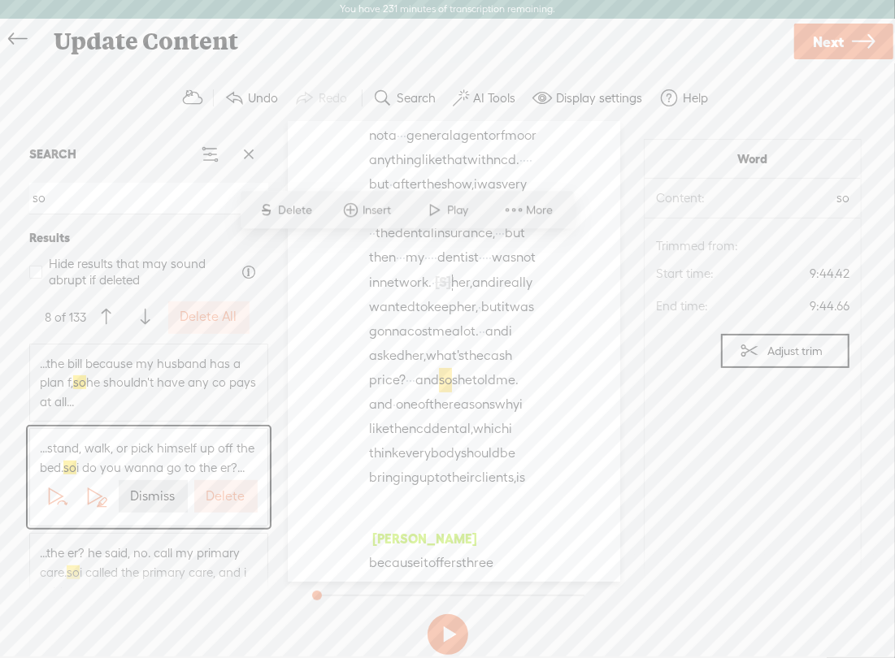
scroll to position [12857, 0]
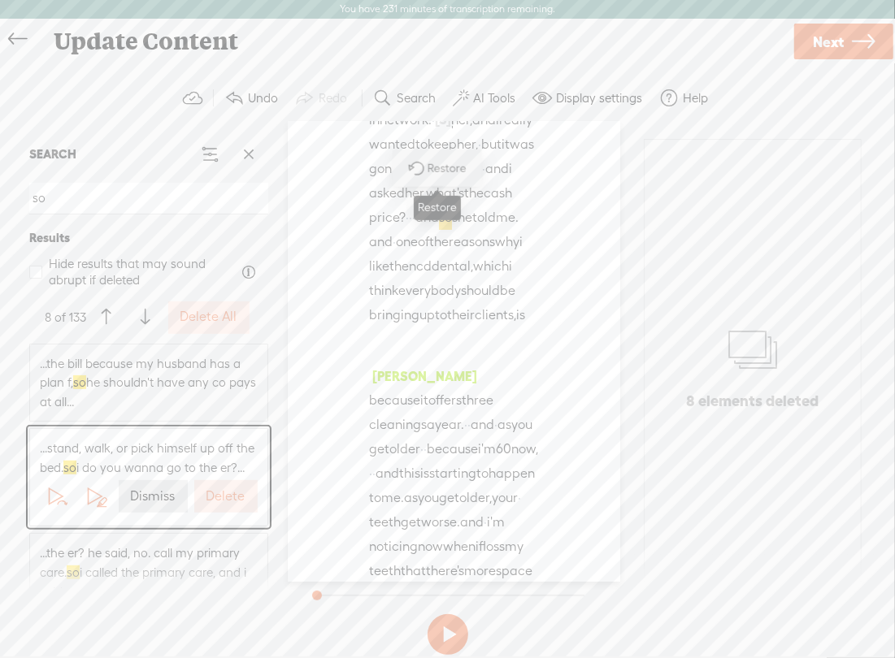
click at [435, 172] on span "Restore" at bounding box center [448, 168] width 43 height 16
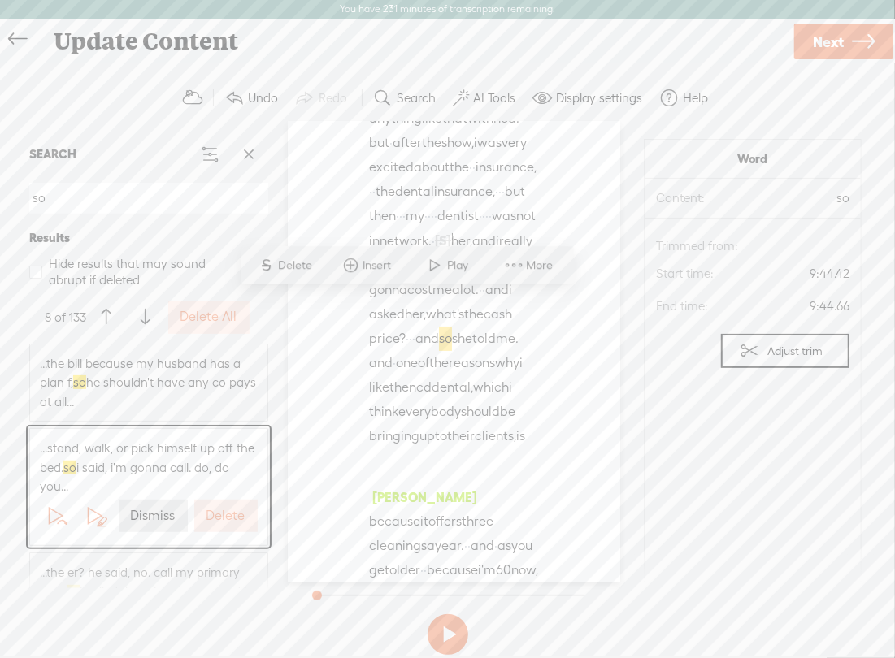
scroll to position [12694, 0]
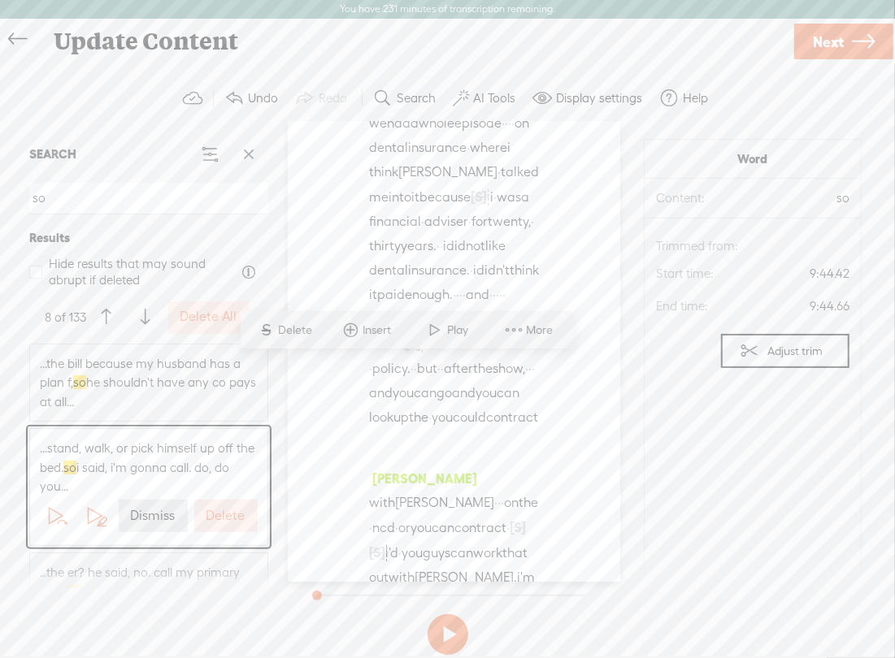
drag, startPoint x: 435, startPoint y: 392, endPoint x: 464, endPoint y: 370, distance: 36.1
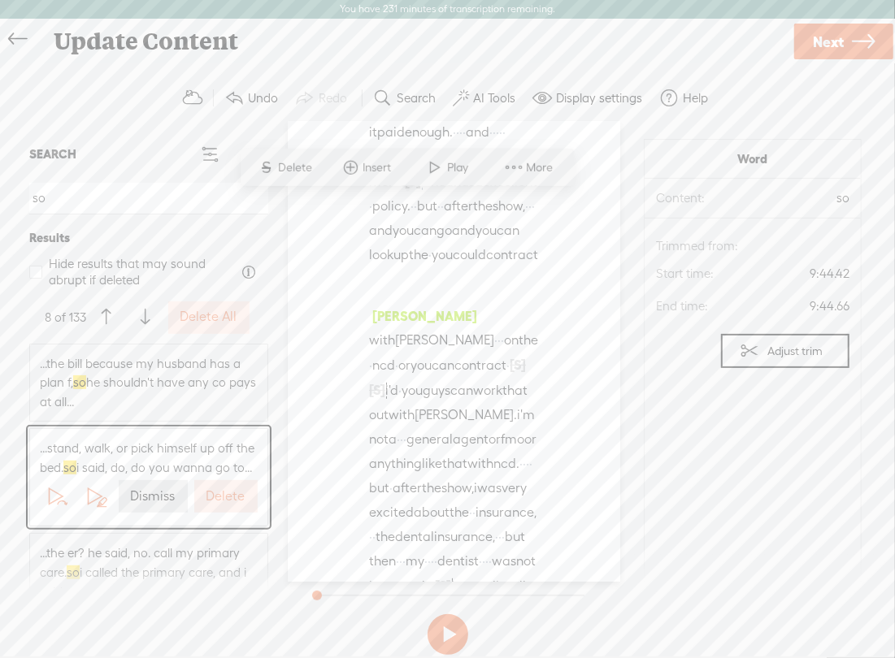
scroll to position [12857, 0]
click at [153, 505] on label "Dismiss" at bounding box center [153, 496] width 45 height 17
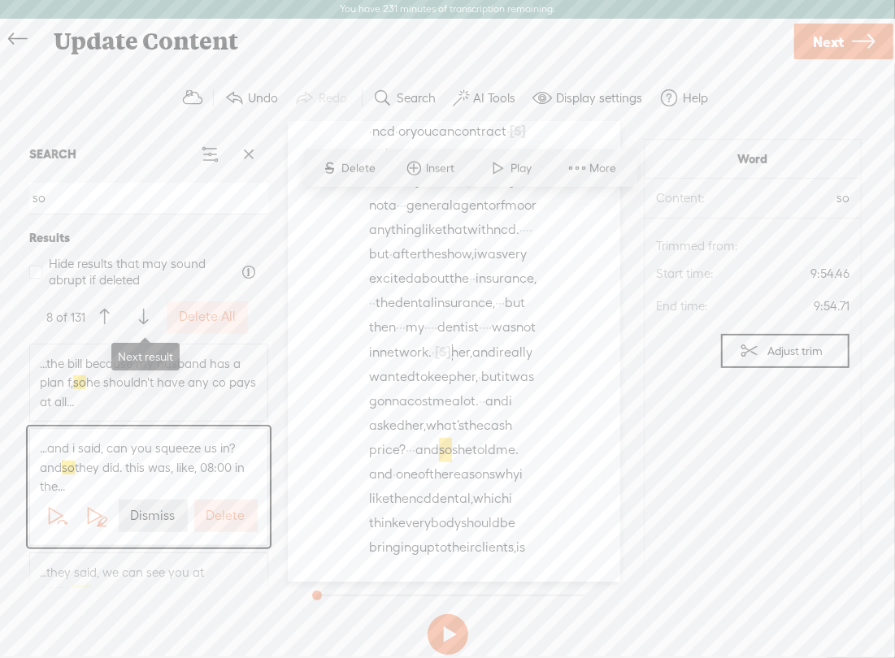
scroll to position [731, 0]
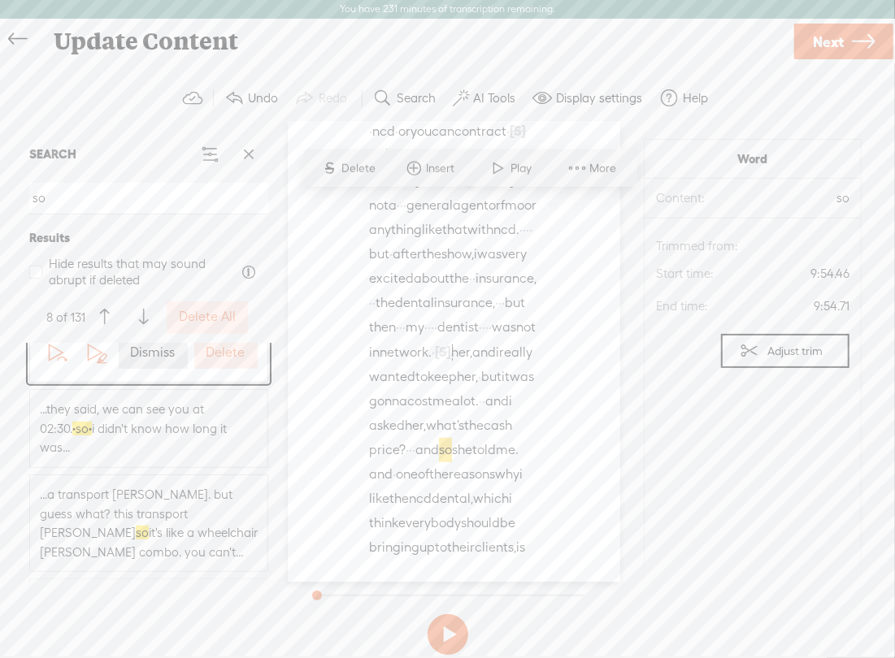
click at [181, 416] on span "...they said, we can see you at 02:30. · so · i didn't know how long it was..." at bounding box center [149, 429] width 218 height 58
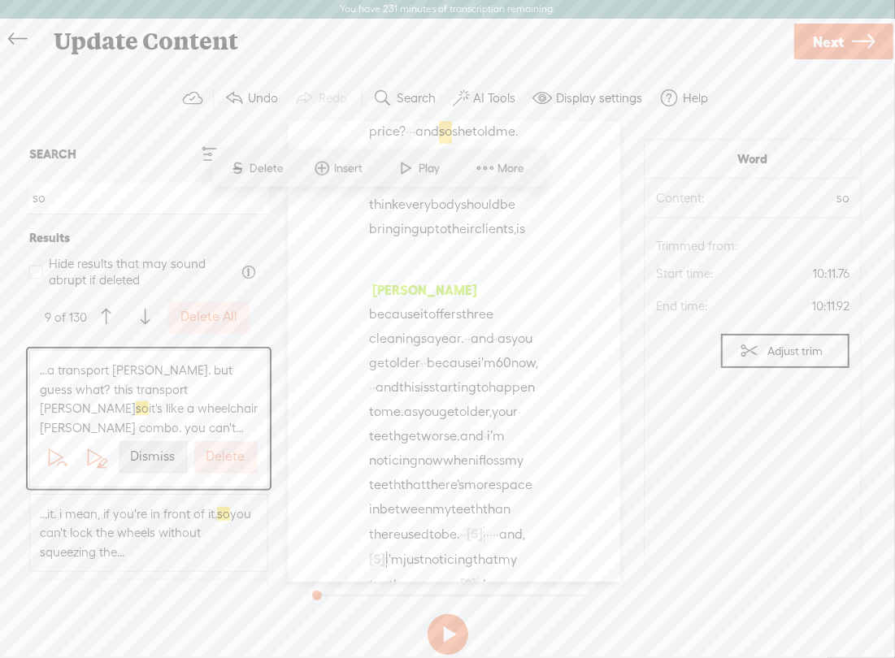
click at [148, 399] on span "...a transport [PERSON_NAME]. but guess what? this transport [PERSON_NAME] so i…" at bounding box center [149, 399] width 218 height 76
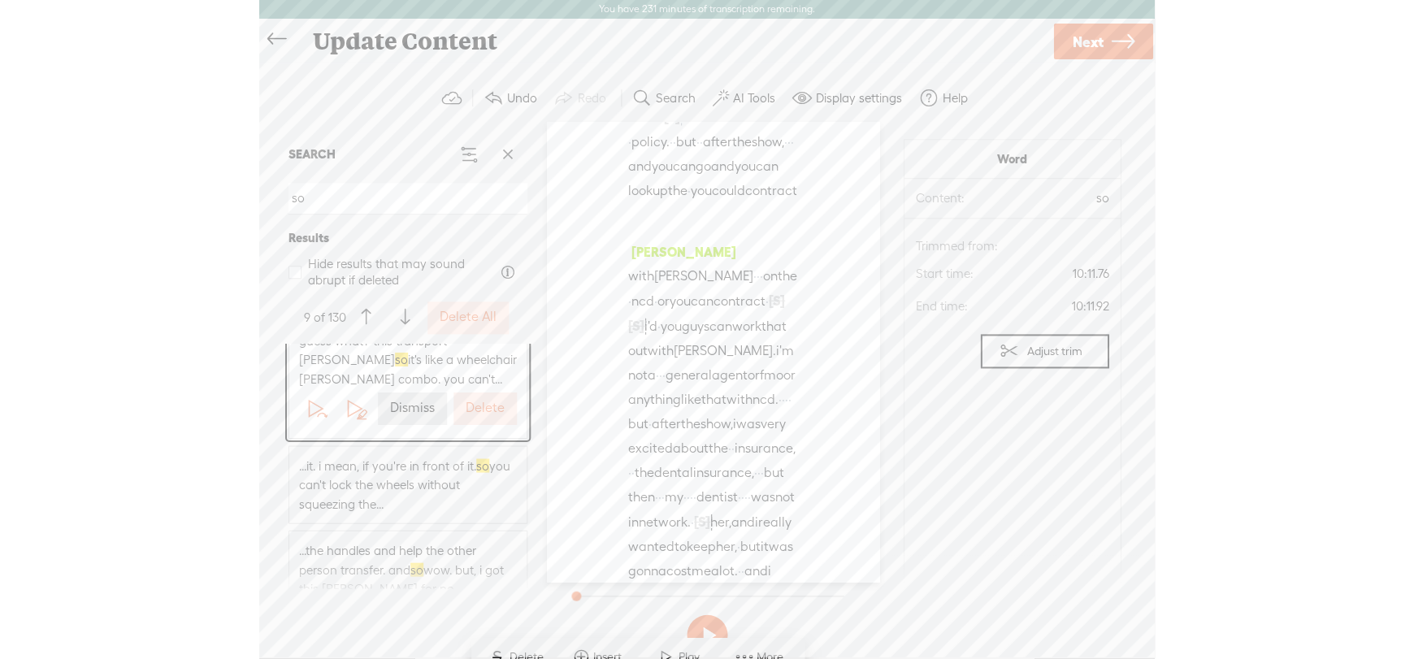
scroll to position [812, 0]
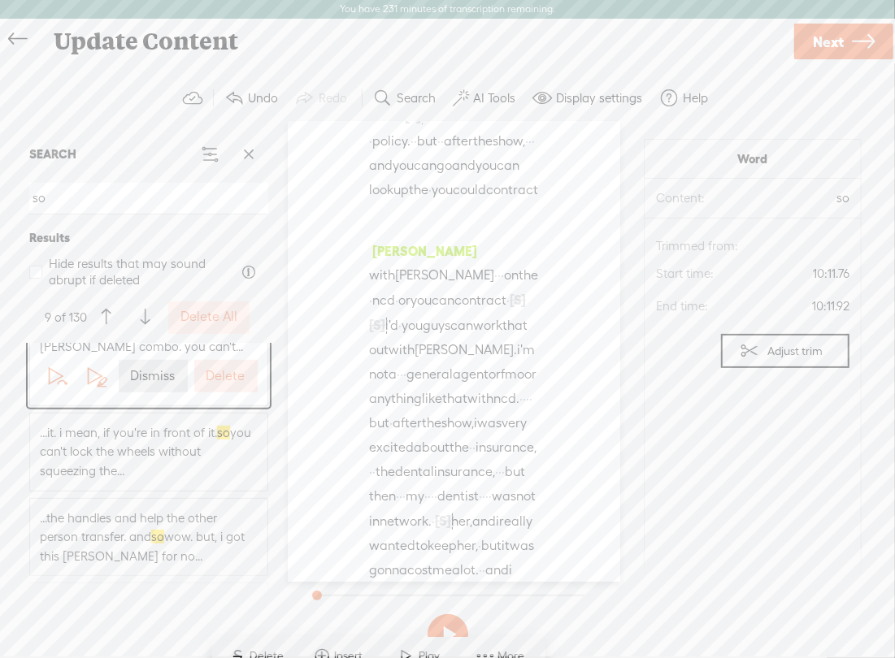
click at [821, 46] on span "Next" at bounding box center [827, 41] width 31 height 41
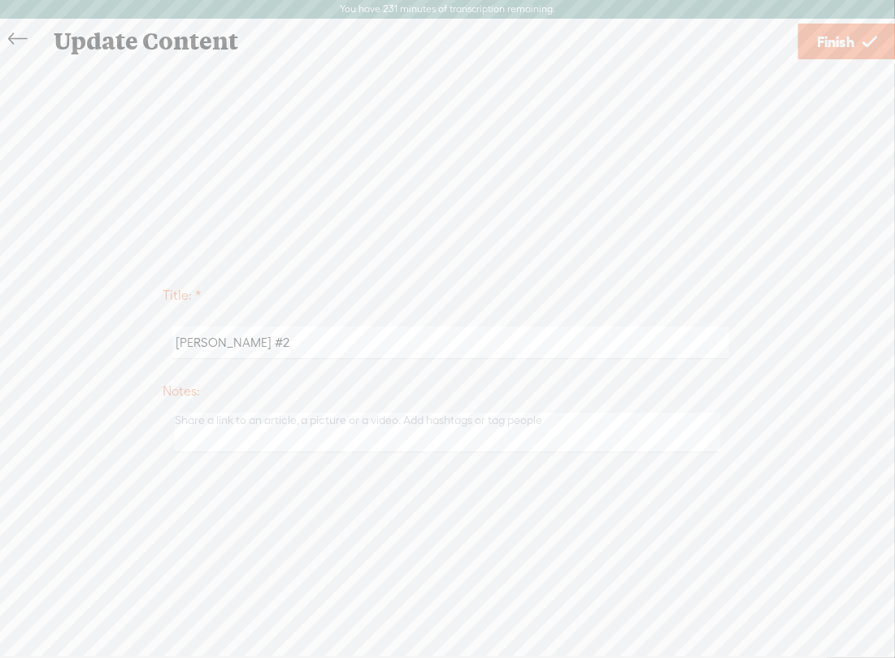
click at [845, 46] on span "Finish" at bounding box center [835, 41] width 37 height 41
